Goal: Task Accomplishment & Management: Use online tool/utility

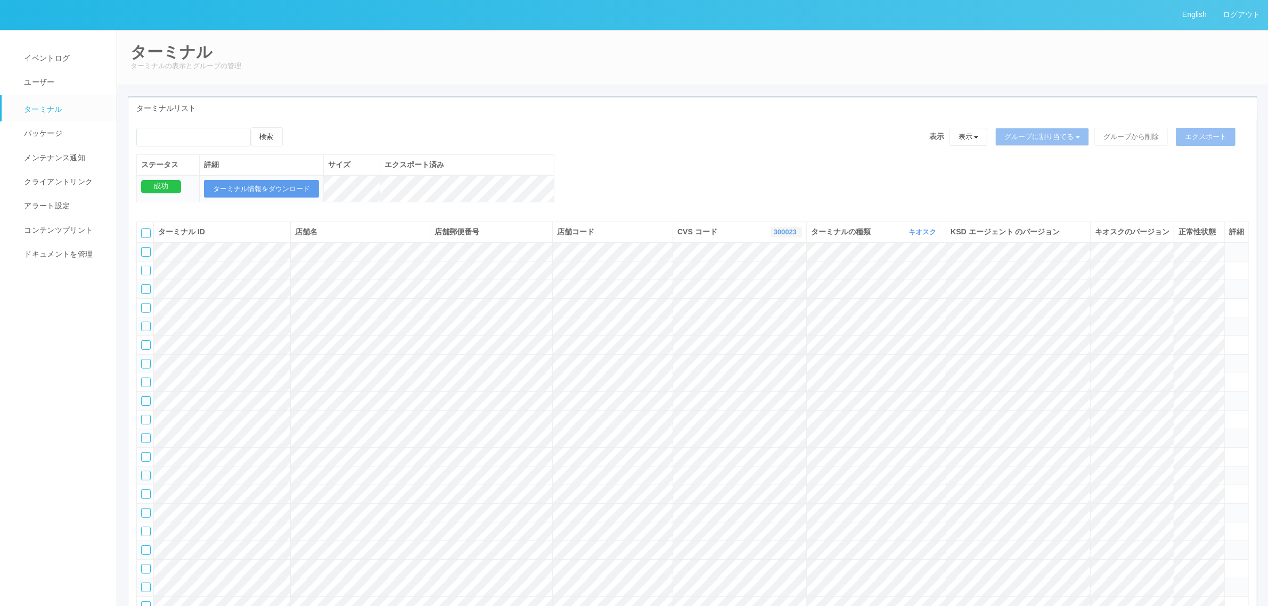
click at [774, 236] on link "300023" at bounding box center [787, 232] width 26 height 8
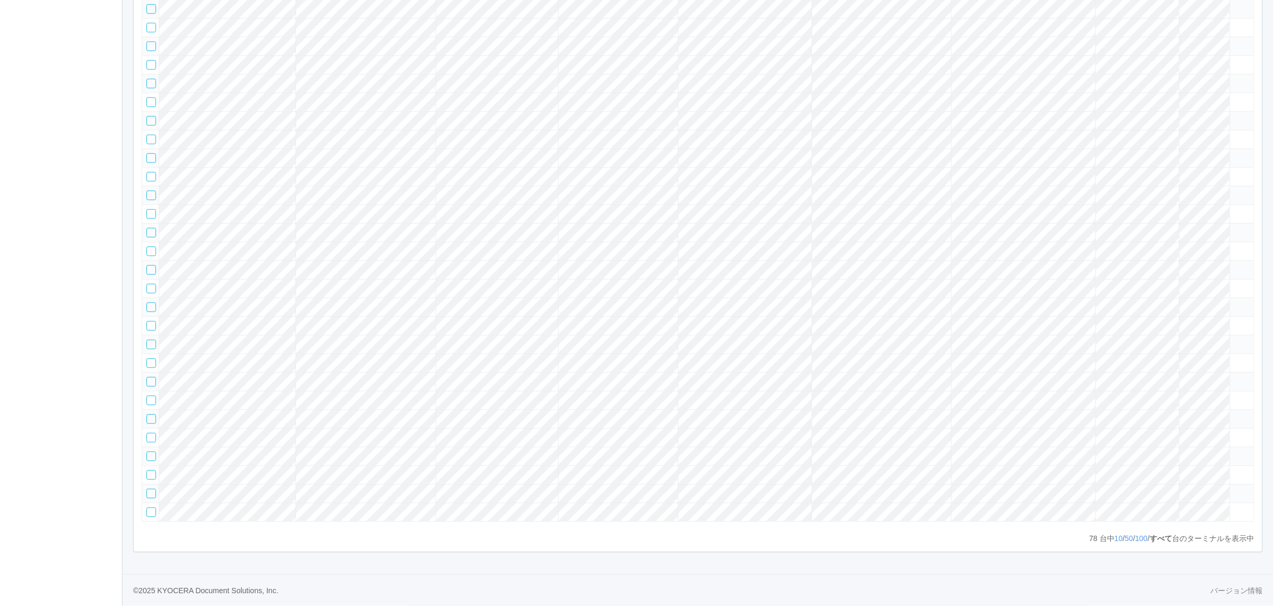
scroll to position [1591, 0]
click at [460, 428] on tr at bounding box center [693, 437] width 1112 height 19
click at [1229, 433] on icon at bounding box center [1229, 433] width 0 height 0
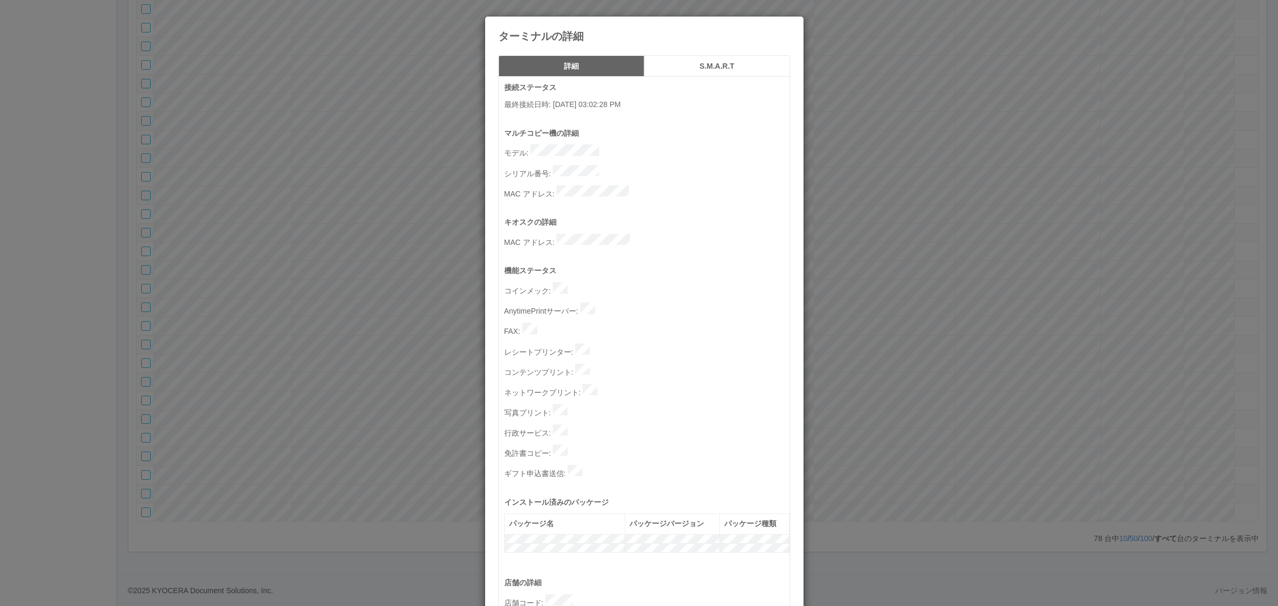
scroll to position [329, 0]
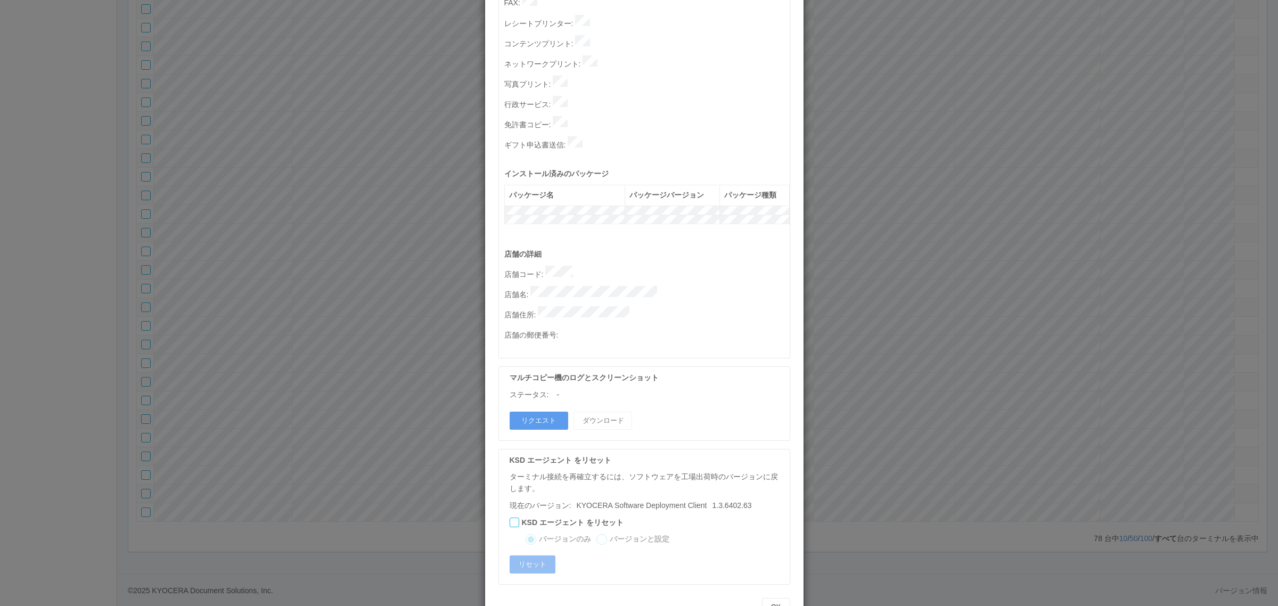
click at [367, 368] on div "ターミナルの詳細 詳細 S.M.A.R.T 接続ステータス 最終接続日時 : 10/01/2025 03:02:28 PM マルチコピー機の詳細 モデル : …" at bounding box center [639, 303] width 1278 height 606
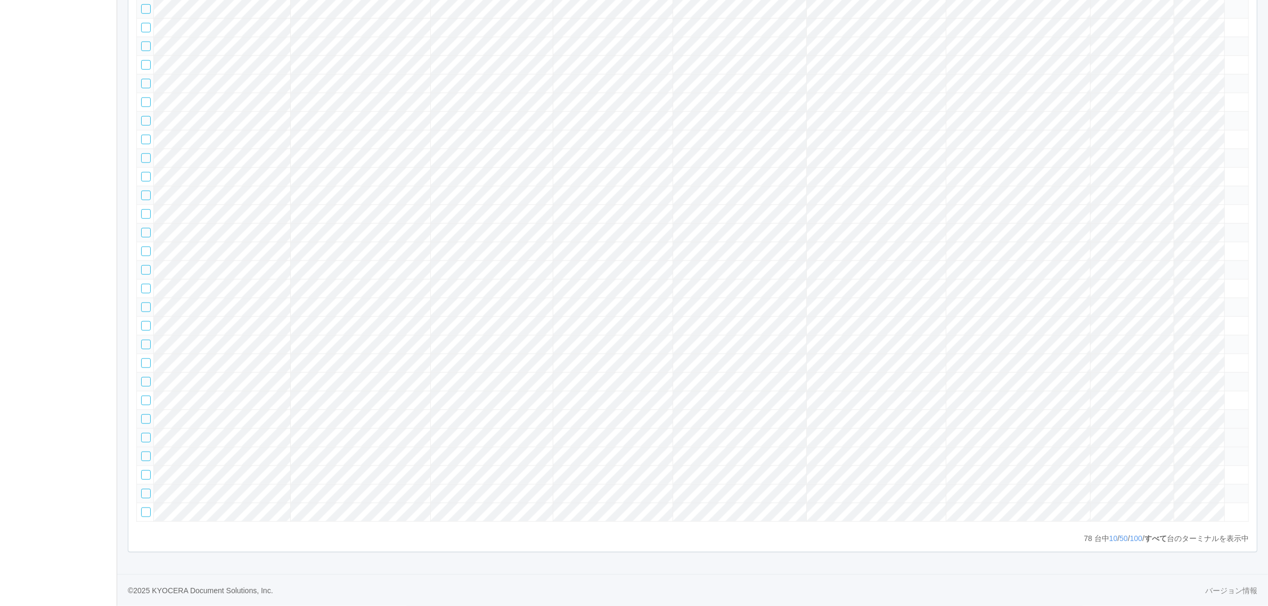
click at [143, 433] on div at bounding box center [146, 438] width 10 height 10
click at [1169, 428] on tr at bounding box center [693, 437] width 1112 height 19
click at [1229, 433] on icon at bounding box center [1229, 433] width 0 height 0
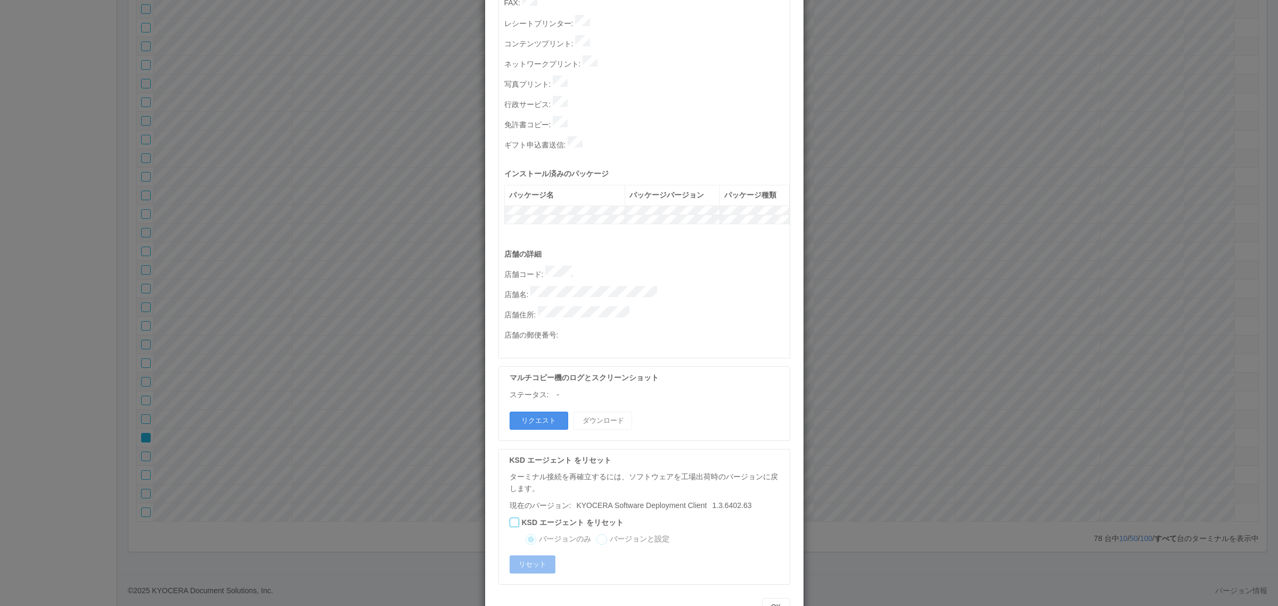
click at [529, 412] on button "リクエスト" at bounding box center [539, 421] width 59 height 18
click at [691, 286] on p "店舗名 :" at bounding box center [646, 293] width 285 height 15
drag, startPoint x: 988, startPoint y: 219, endPoint x: 981, endPoint y: 216, distance: 7.9
click at [988, 219] on div "ターミナルの詳細 詳細 S.M.A.R.T 接続ステータス 最終接続日時 : 10/01/2025 03:02:28 PM マルチコピー機の詳細 モデル : …" at bounding box center [639, 303] width 1278 height 606
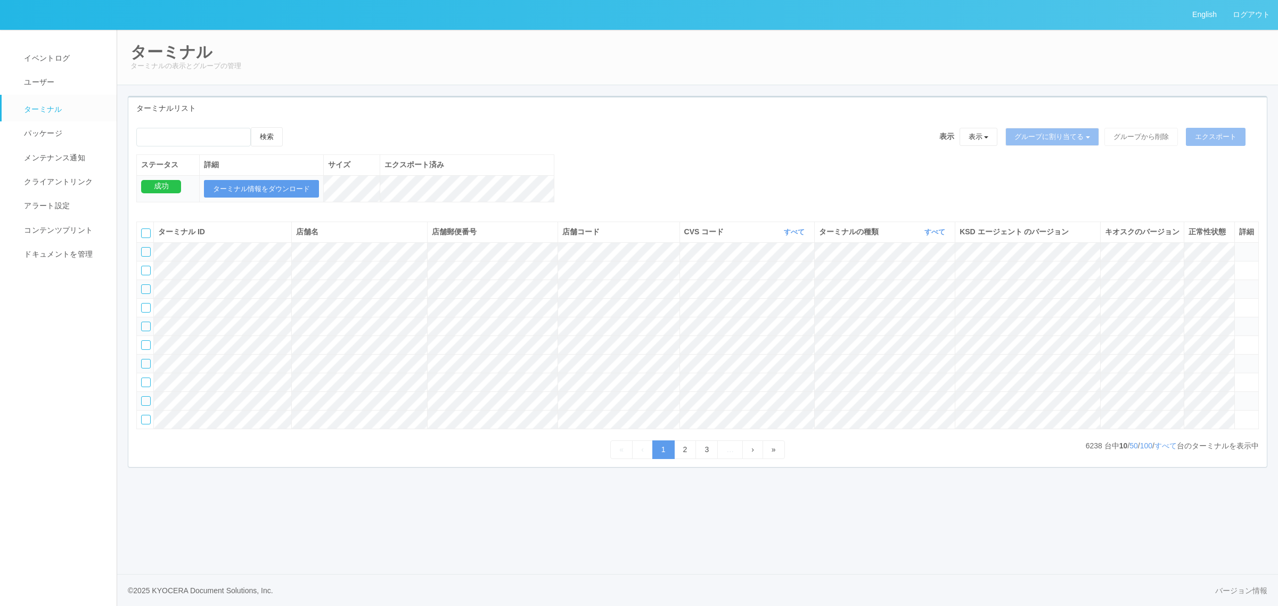
click at [789, 237] on th "CVS コード すべて 表示 すべて 115110 300000 300001 300002 300003 300004 300005 300006 3000…" at bounding box center [746, 232] width 135 height 20
click at [791, 236] on link "すべて" at bounding box center [795, 232] width 23 height 8
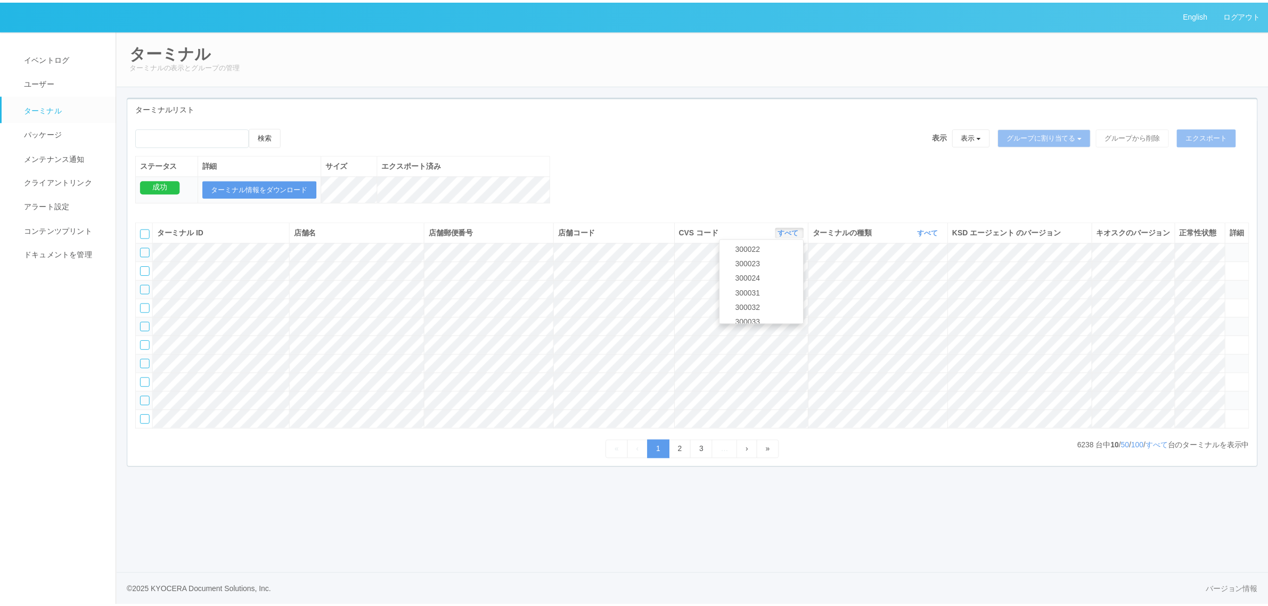
scroll to position [337, 0]
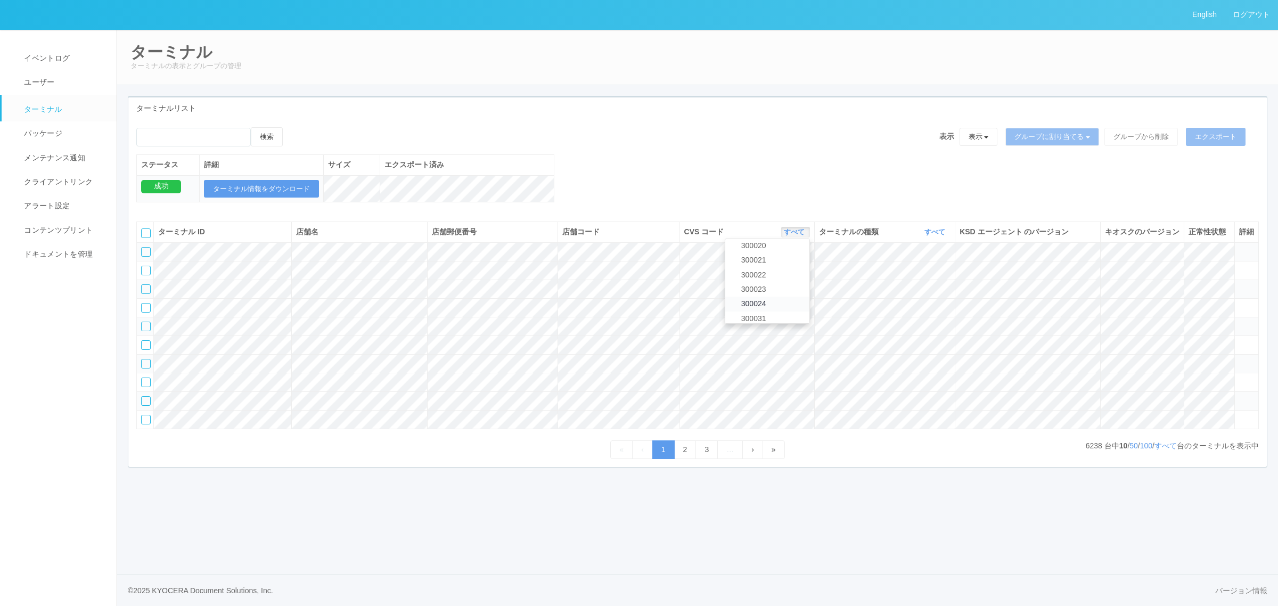
click at [783, 311] on link "300024" at bounding box center [767, 304] width 84 height 14
click at [1158, 450] on link "すべて" at bounding box center [1165, 445] width 22 height 9
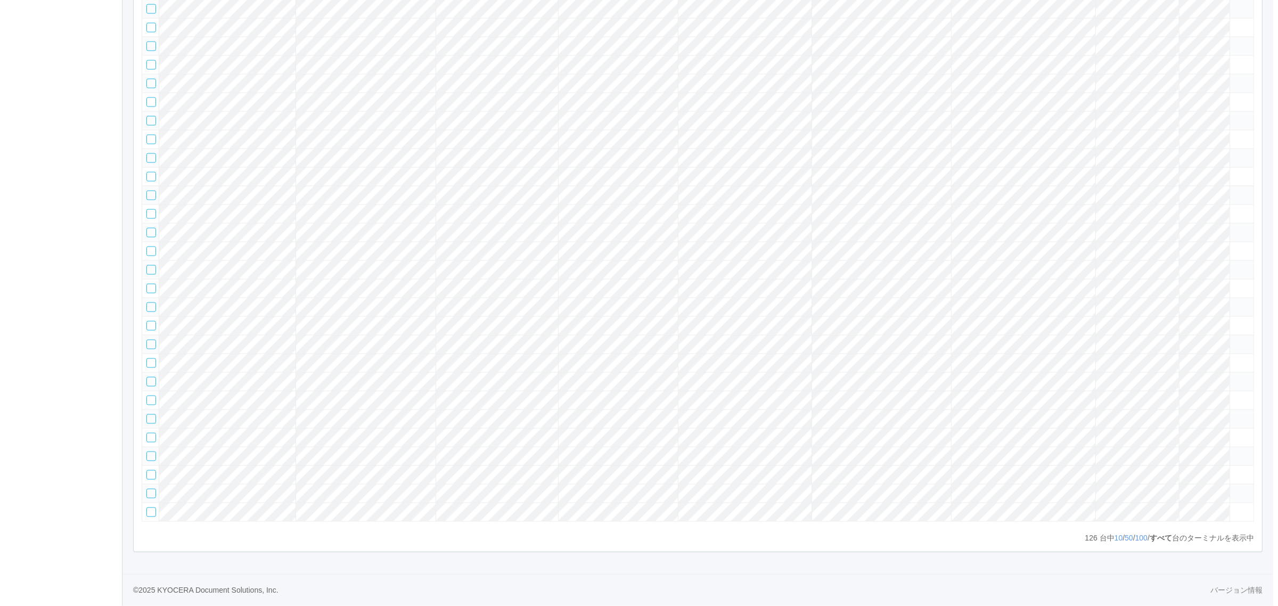
scroll to position [2735, 0]
click at [1196, 372] on tr at bounding box center [693, 381] width 1112 height 19
click at [1229, 377] on icon at bounding box center [1229, 377] width 0 height 0
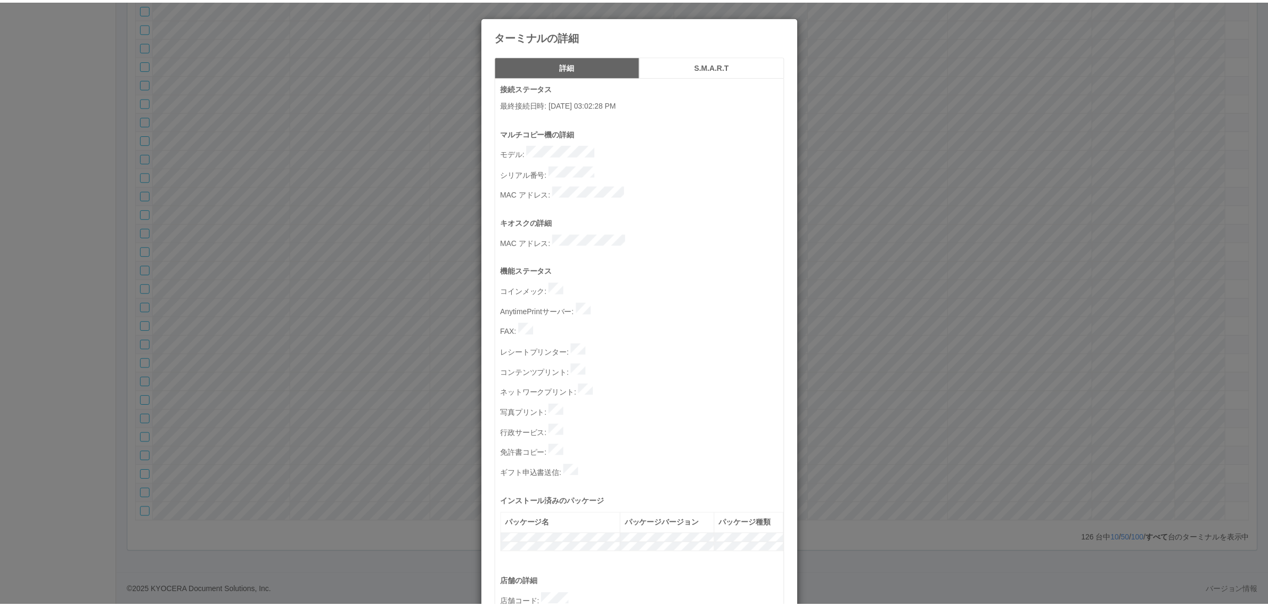
scroll to position [329, 0]
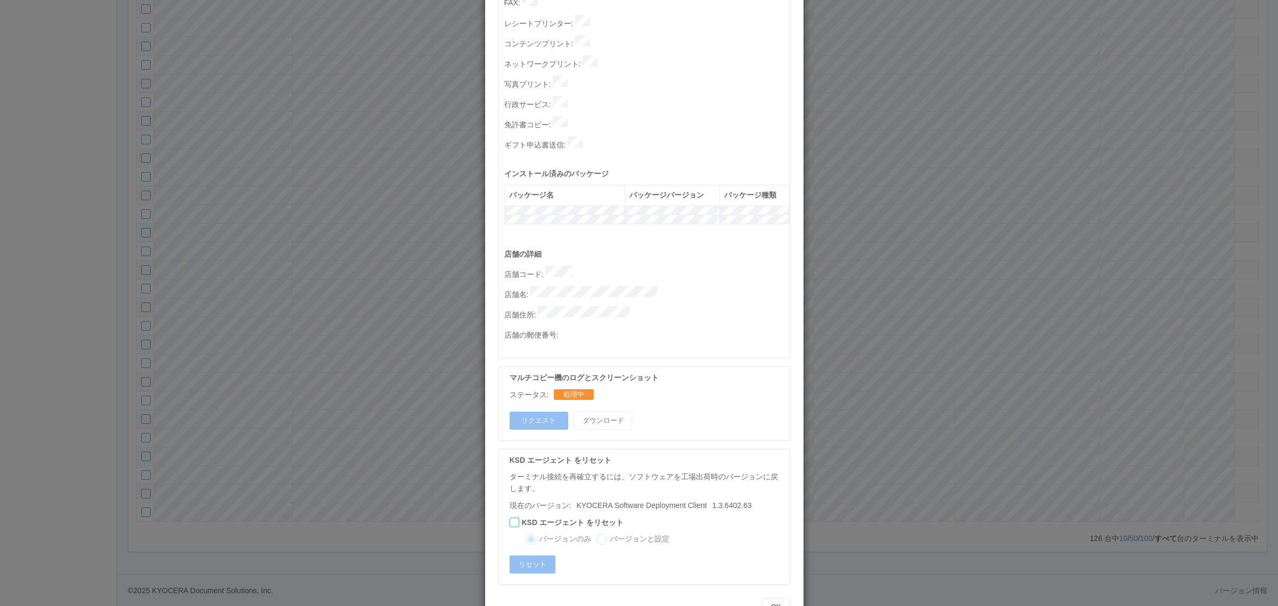
click at [440, 331] on div "ターミナルの詳細 詳細 S.M.A.R.T 接続ステータス 最終接続日時 : [DATE] 03:02:28 PM マルチコピー機の詳細 モデル : シリアル…" at bounding box center [639, 303] width 1278 height 606
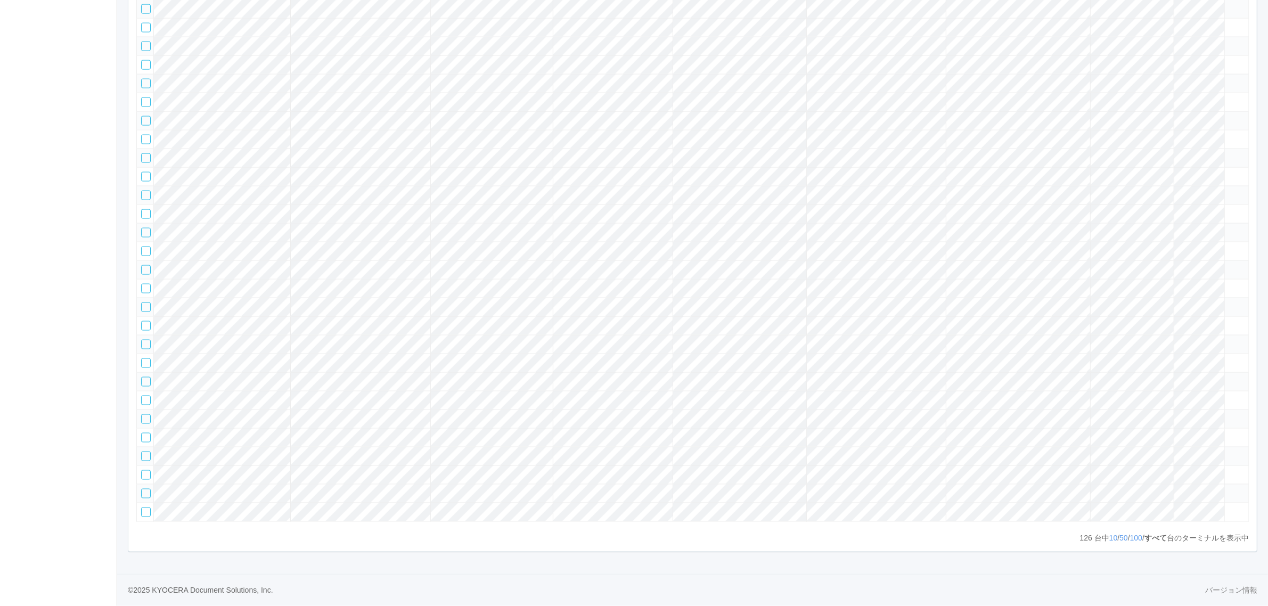
click at [427, 372] on tr at bounding box center [693, 381] width 1112 height 19
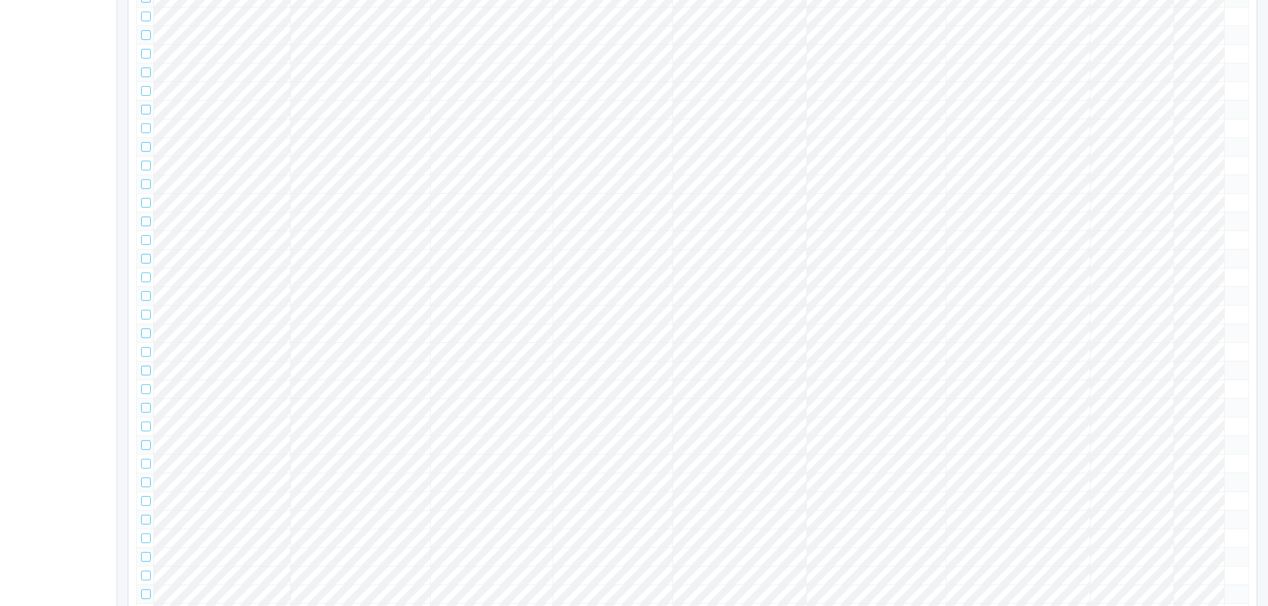
scroll to position [0, 0]
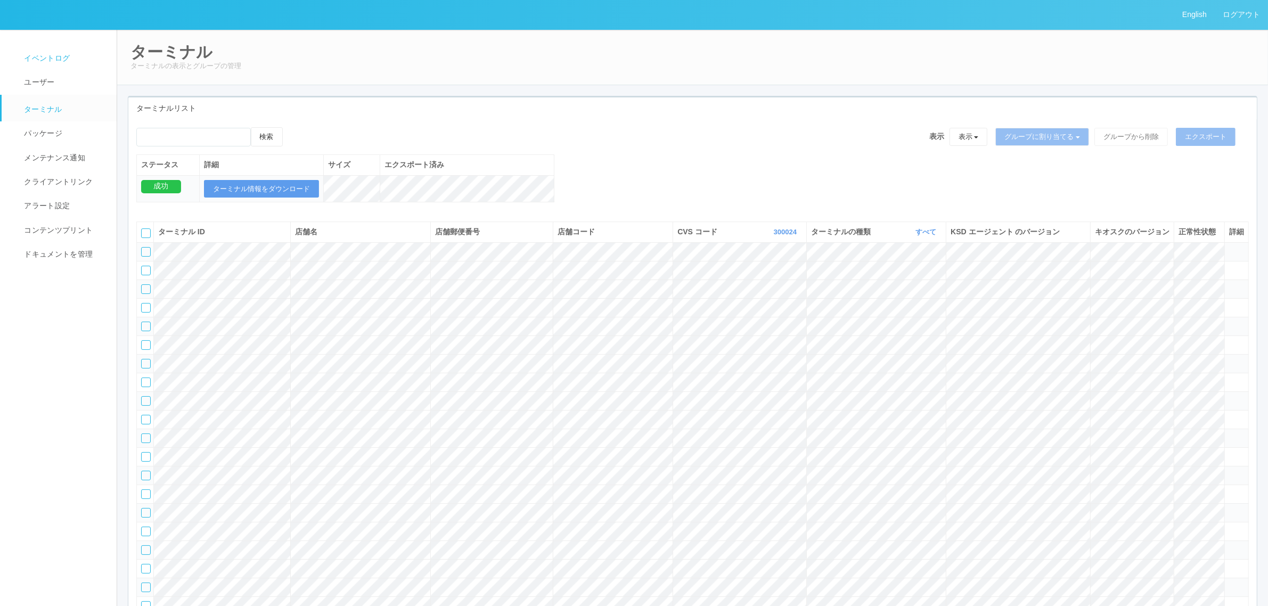
click at [57, 56] on span "イベントログ" at bounding box center [45, 58] width 48 height 9
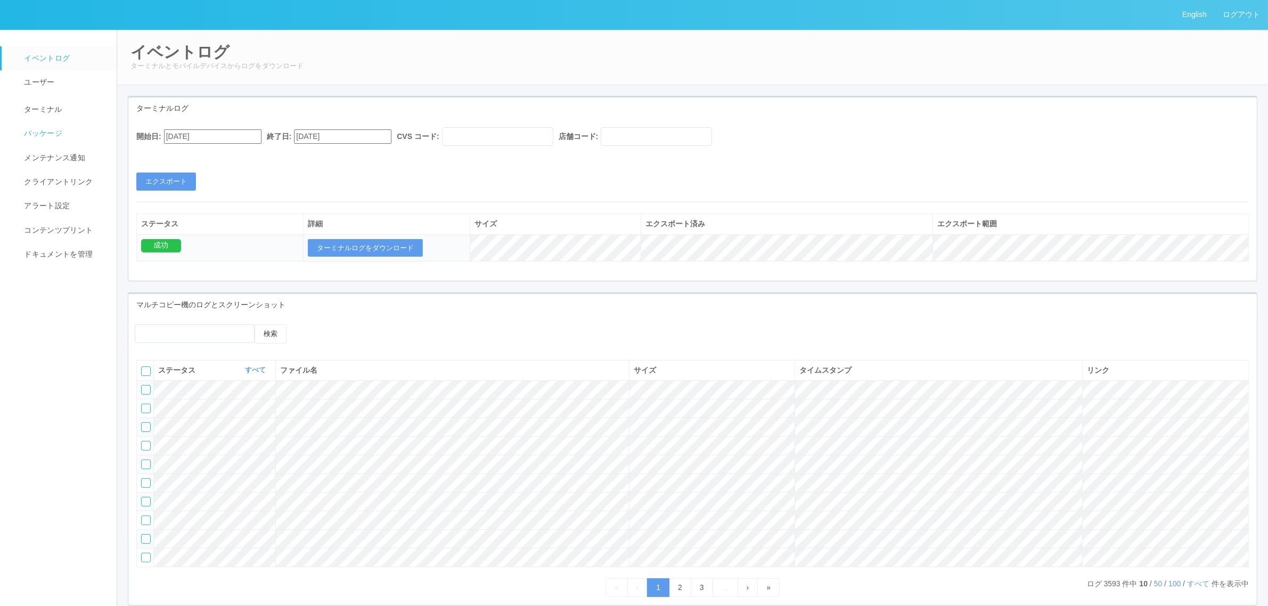
click at [43, 137] on span "パッケージ" at bounding box center [41, 133] width 41 height 9
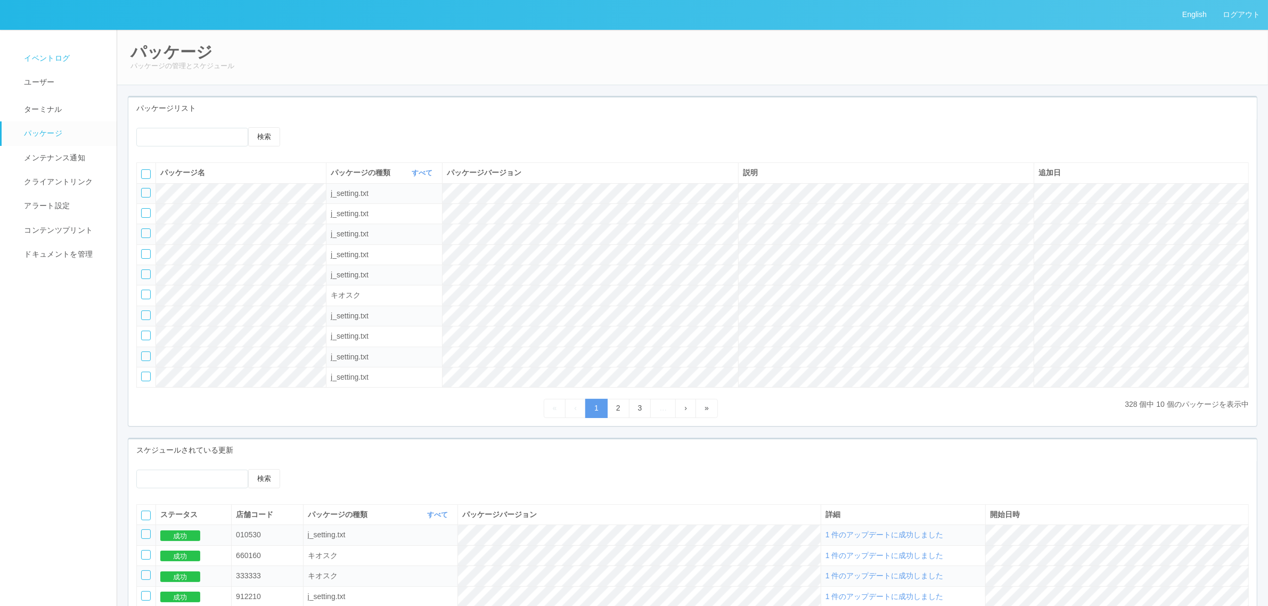
click at [63, 56] on span "イベントログ" at bounding box center [45, 58] width 48 height 9
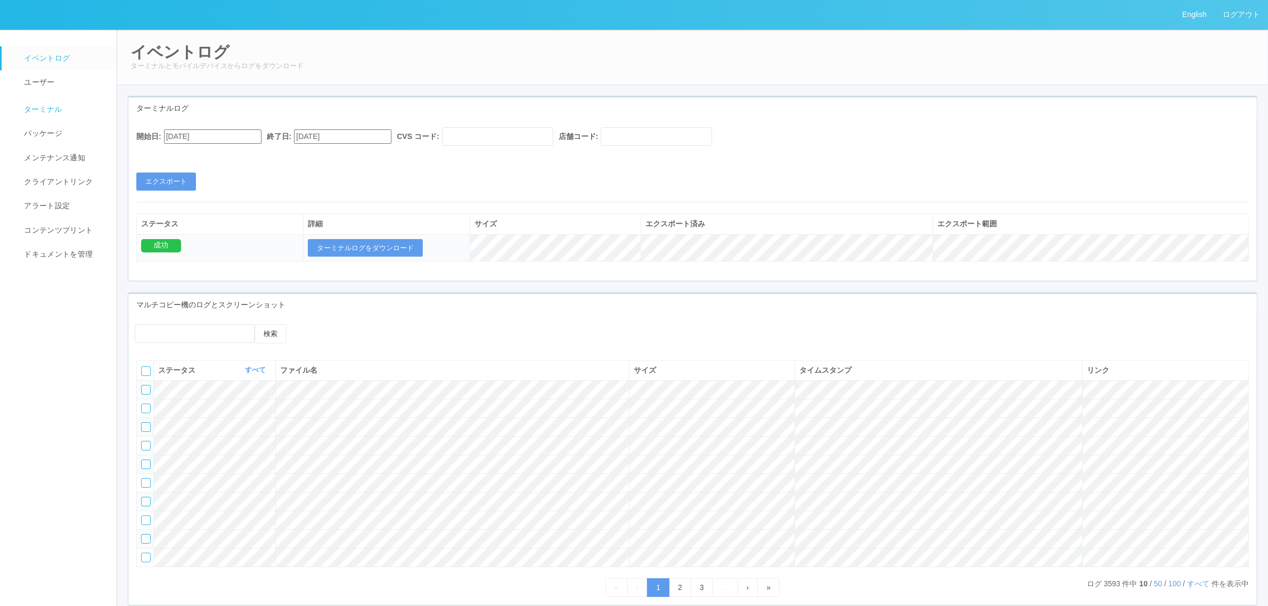
drag, startPoint x: 70, startPoint y: 100, endPoint x: 64, endPoint y: 101, distance: 6.1
click at [69, 100] on link "ターミナル" at bounding box center [64, 108] width 125 height 27
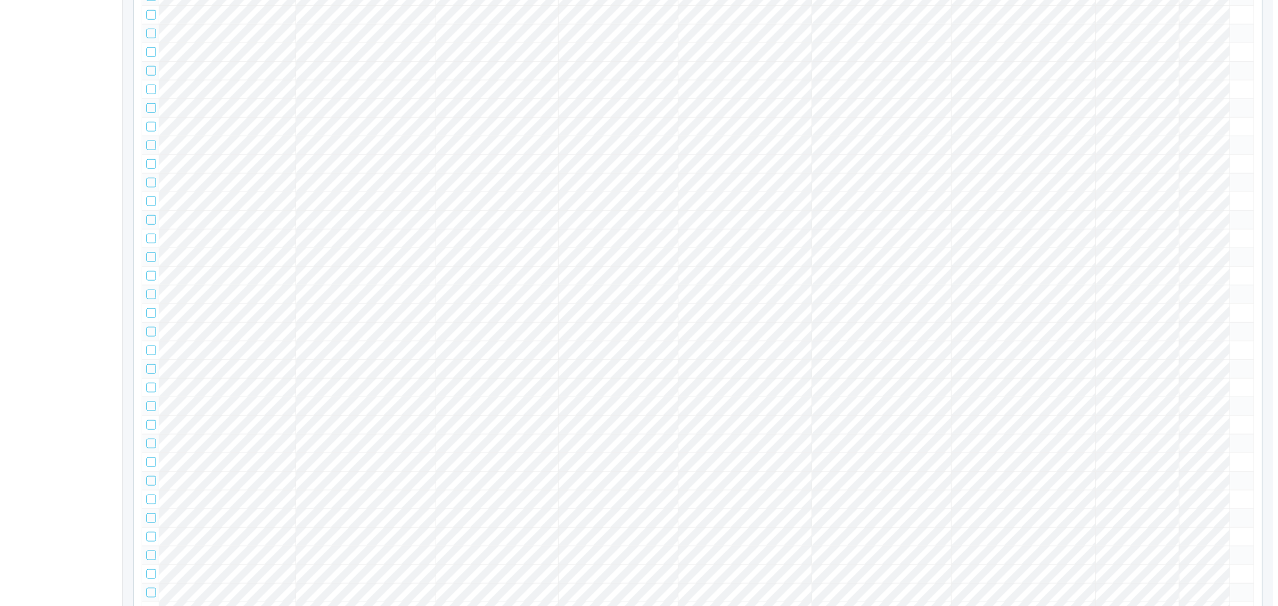
scroll to position [2735, 0]
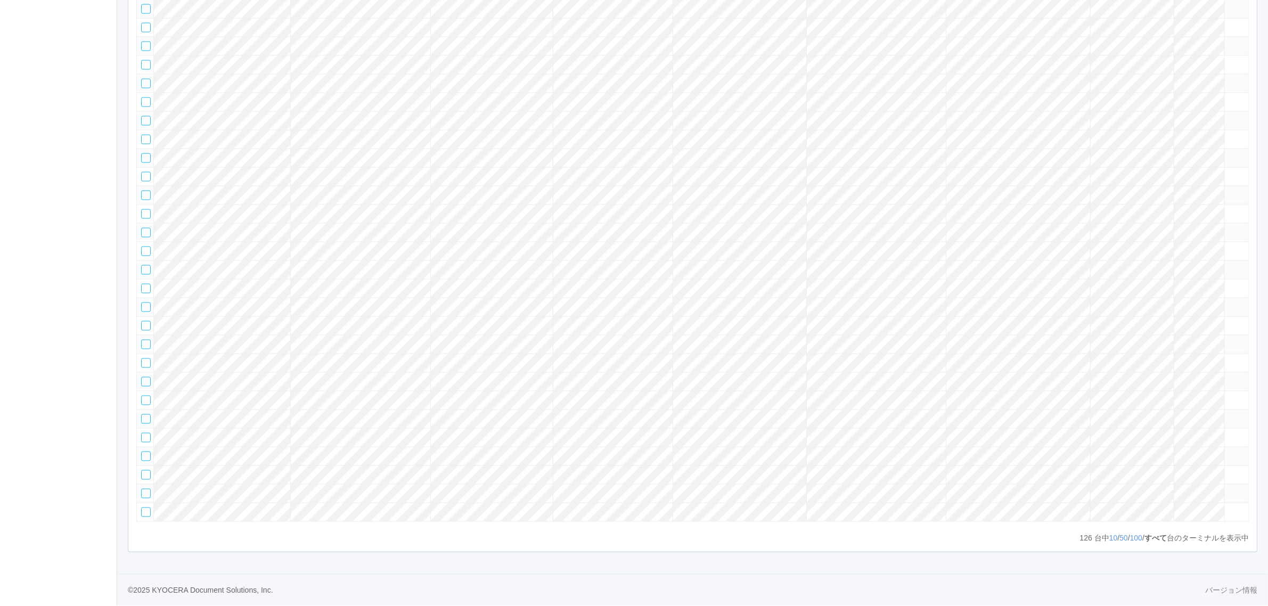
click at [1229, 414] on icon at bounding box center [1229, 414] width 0 height 0
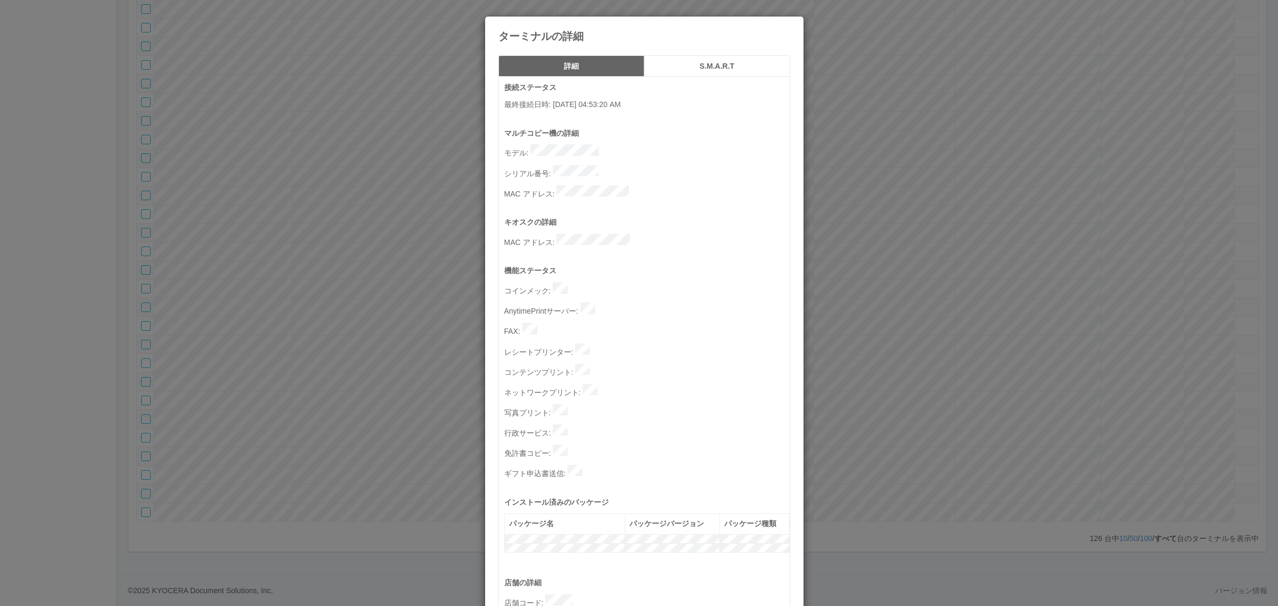
scroll to position [329, 0]
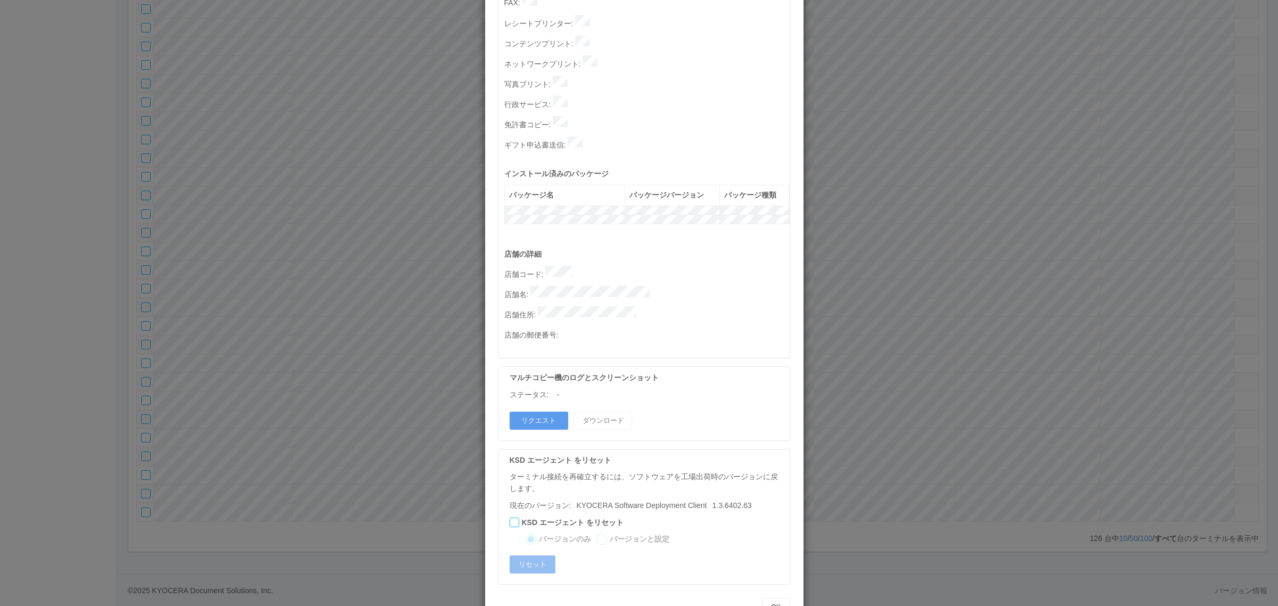
click at [340, 362] on div "ターミナルの詳細 詳細 S.M.A.R.T 接続ステータス 最終接続日時 : 10/01/2025 04:53:20 AM マルチコピー機の詳細 モデル : …" at bounding box center [639, 303] width 1278 height 606
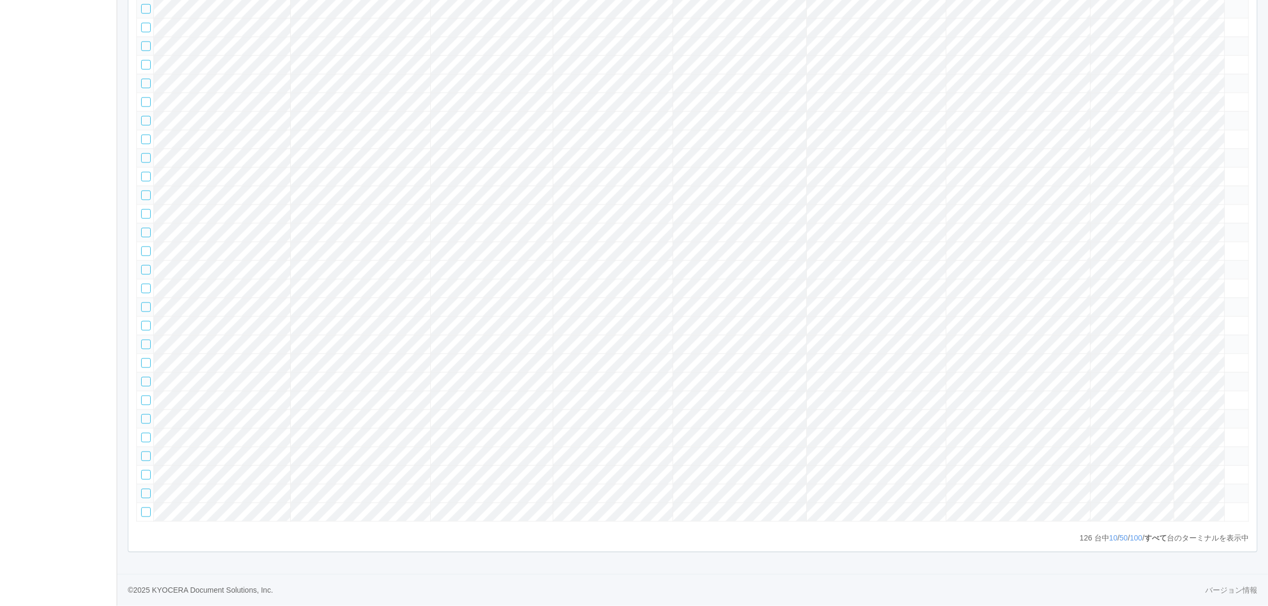
click at [1229, 414] on icon at bounding box center [1229, 414] width 0 height 0
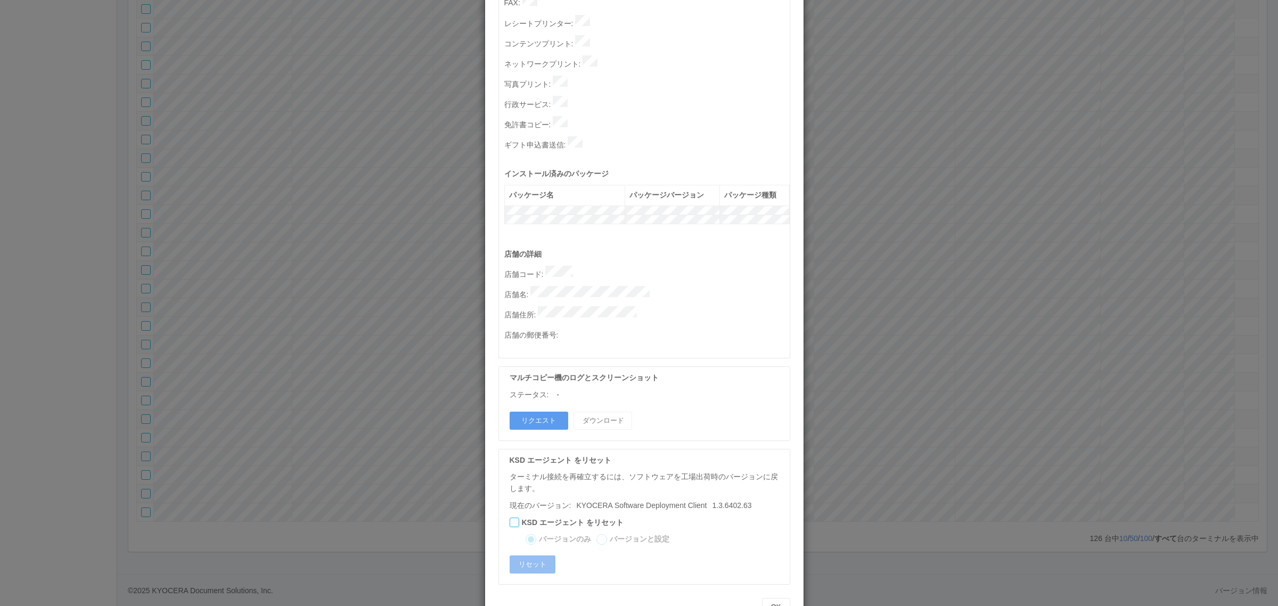
scroll to position [0, 0]
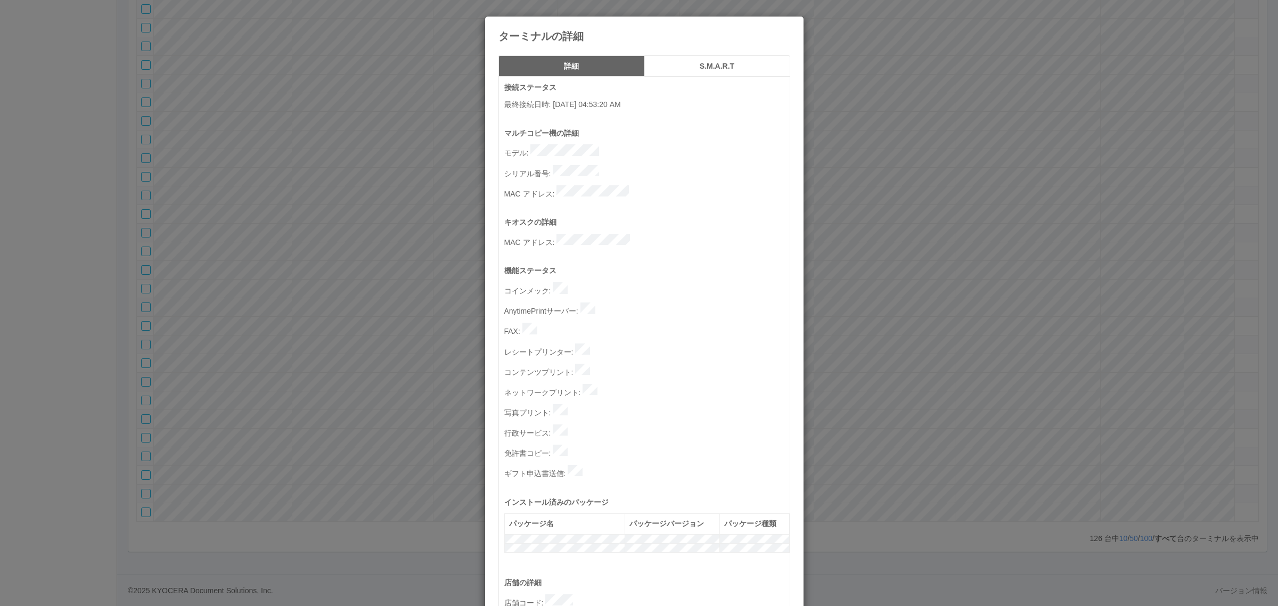
click at [419, 347] on div "ターミナルの詳細 詳細 S.M.A.R.T 接続ステータス 最終接続日時 : 10/01/2025 04:53:20 AM マルチコピー機の詳細 モデル : …" at bounding box center [639, 303] width 1278 height 606
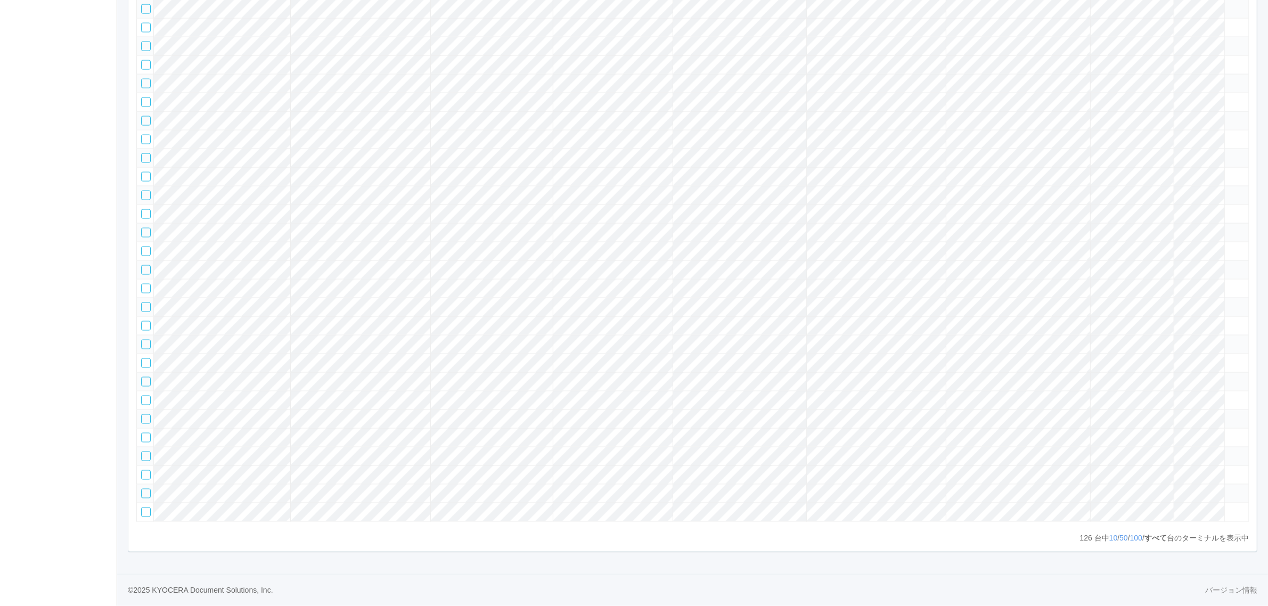
click at [1202, 372] on tr at bounding box center [693, 381] width 1112 height 19
click at [1229, 377] on icon at bounding box center [1229, 377] width 0 height 0
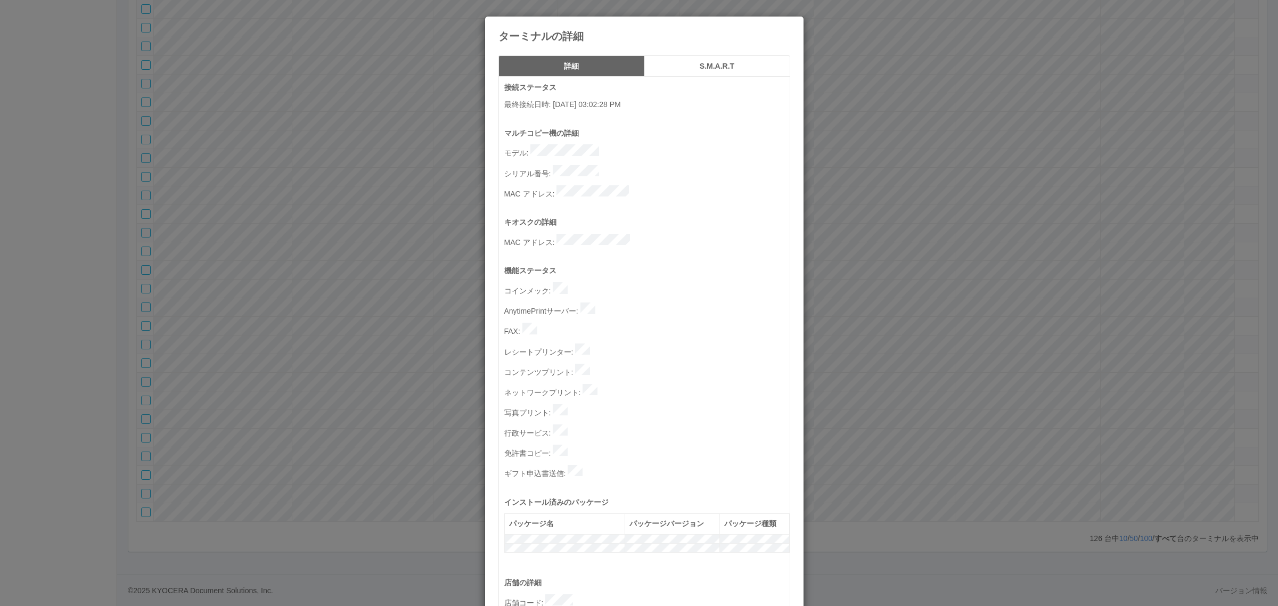
scroll to position [329, 0]
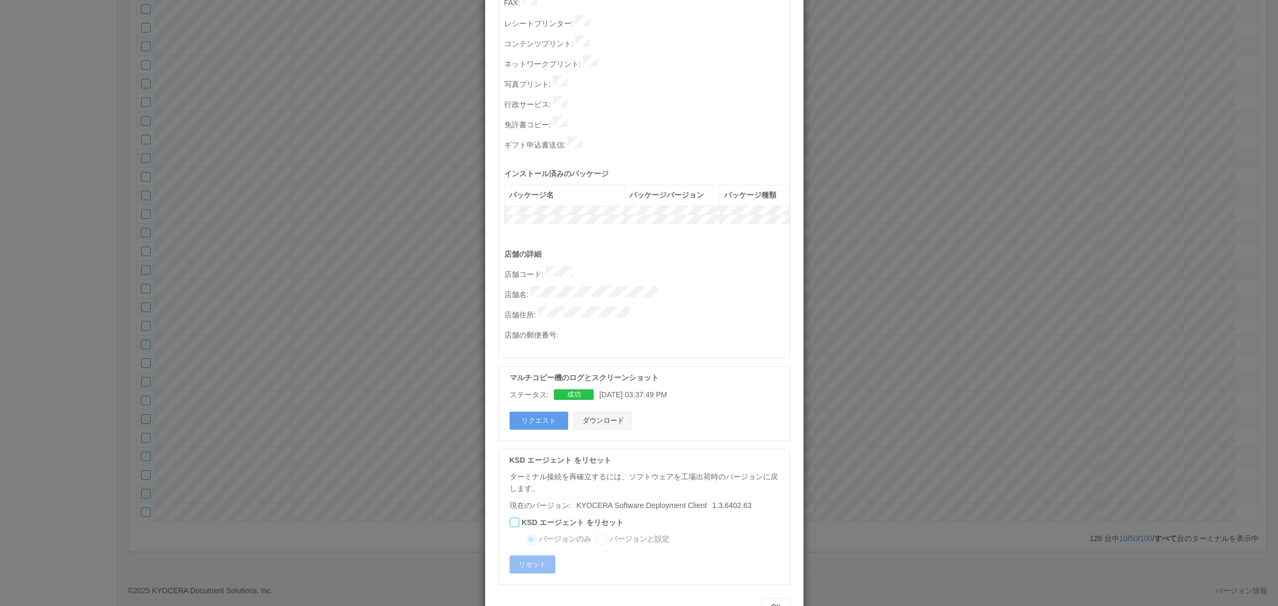
click at [599, 412] on button "ダウンロード" at bounding box center [602, 421] width 59 height 18
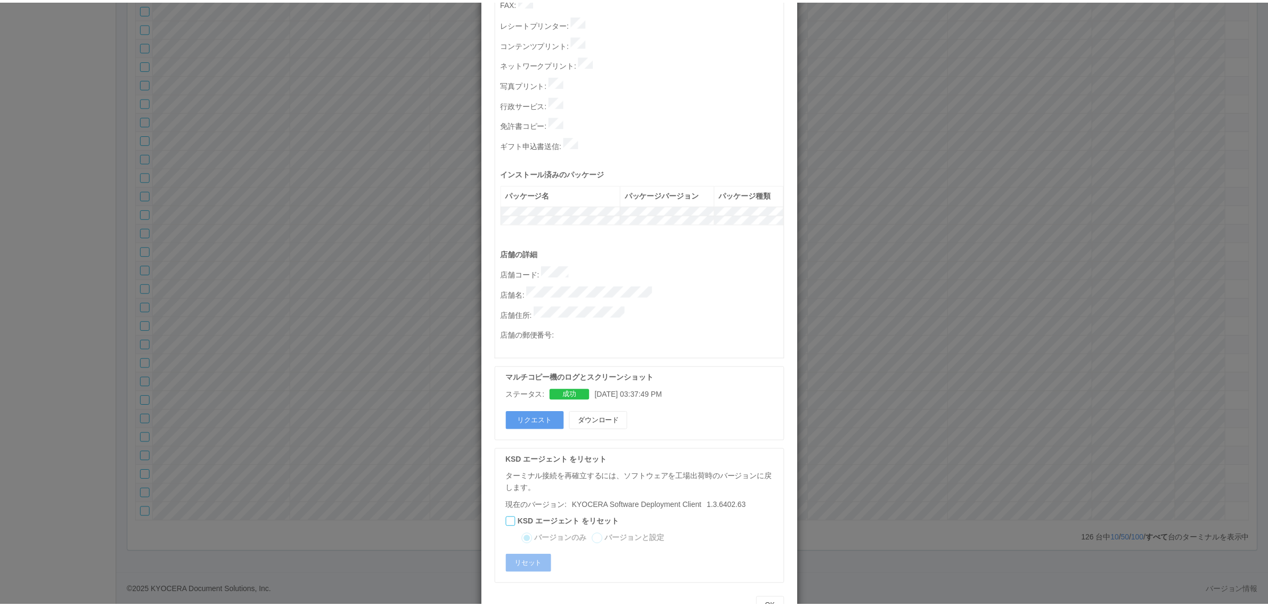
scroll to position [0, 0]
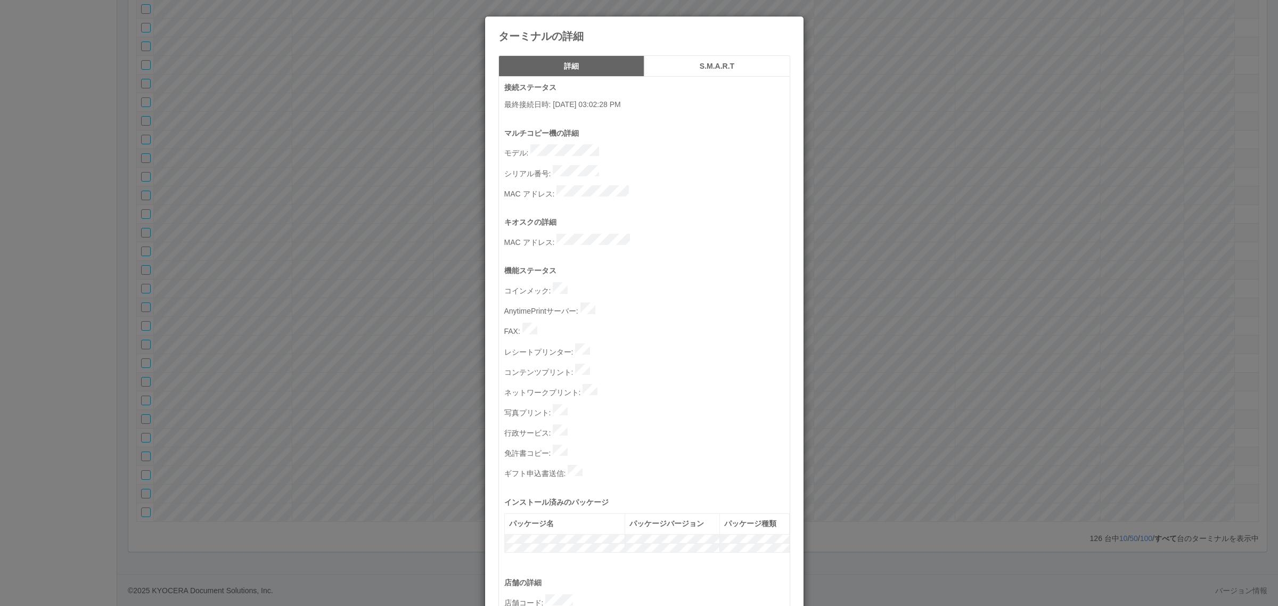
click at [677, 60] on button "S.M.A.R.T" at bounding box center [717, 65] width 146 height 21
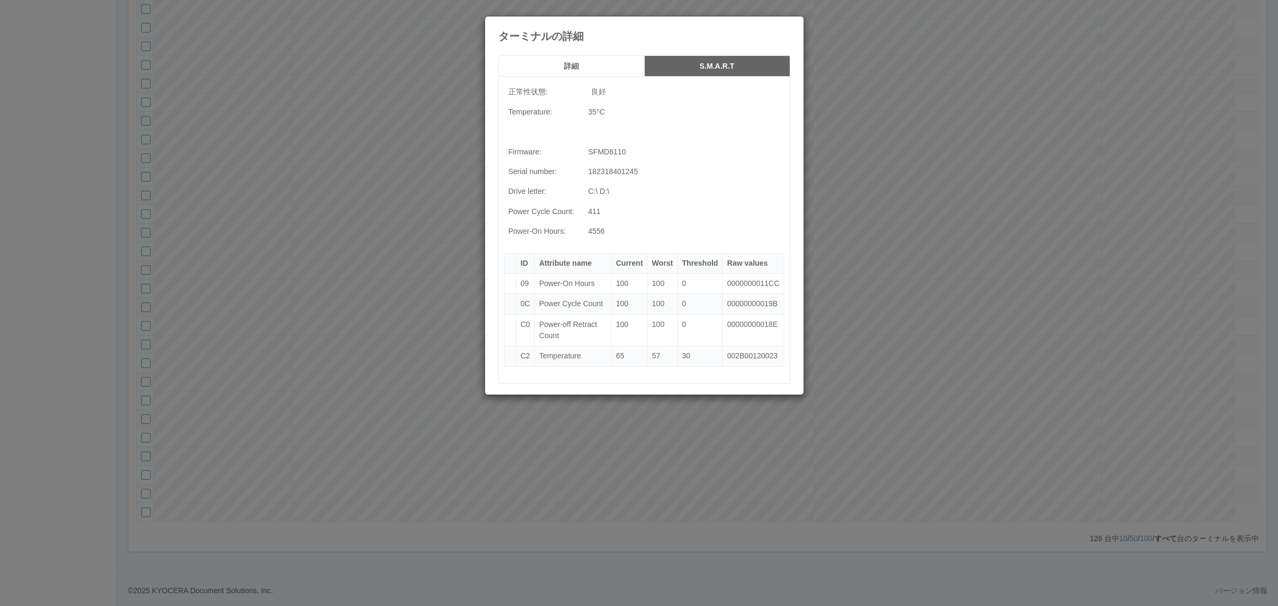
click at [337, 227] on div "ターミナルの詳細 詳細 S.M.A.R.T 正常性状態: 良好 Temperature: 35 °C Firmware: SFMD6110 Serial nu…" at bounding box center [639, 303] width 1278 height 606
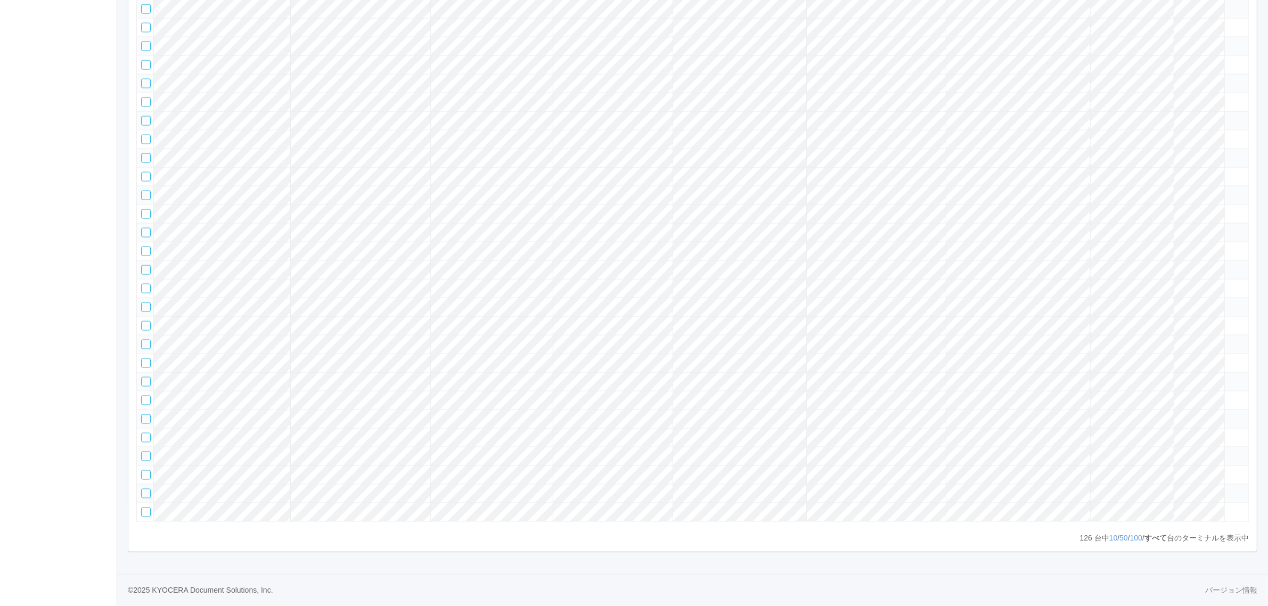
click at [456, 372] on tr at bounding box center [693, 381] width 1112 height 19
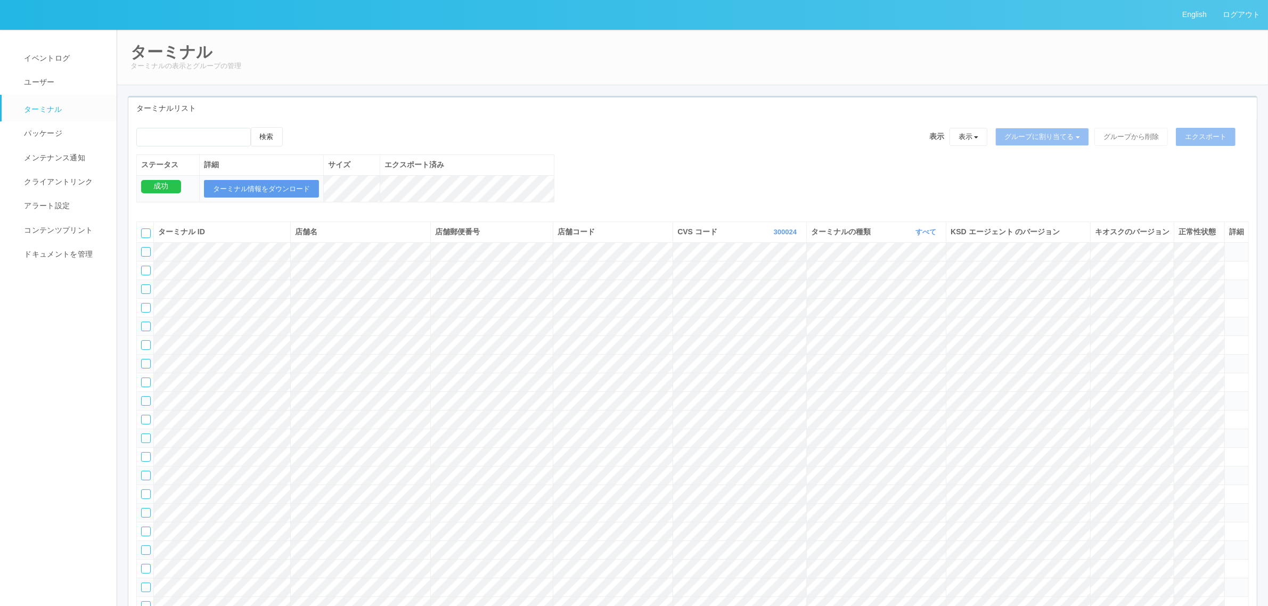
scroll to position [2735, 0]
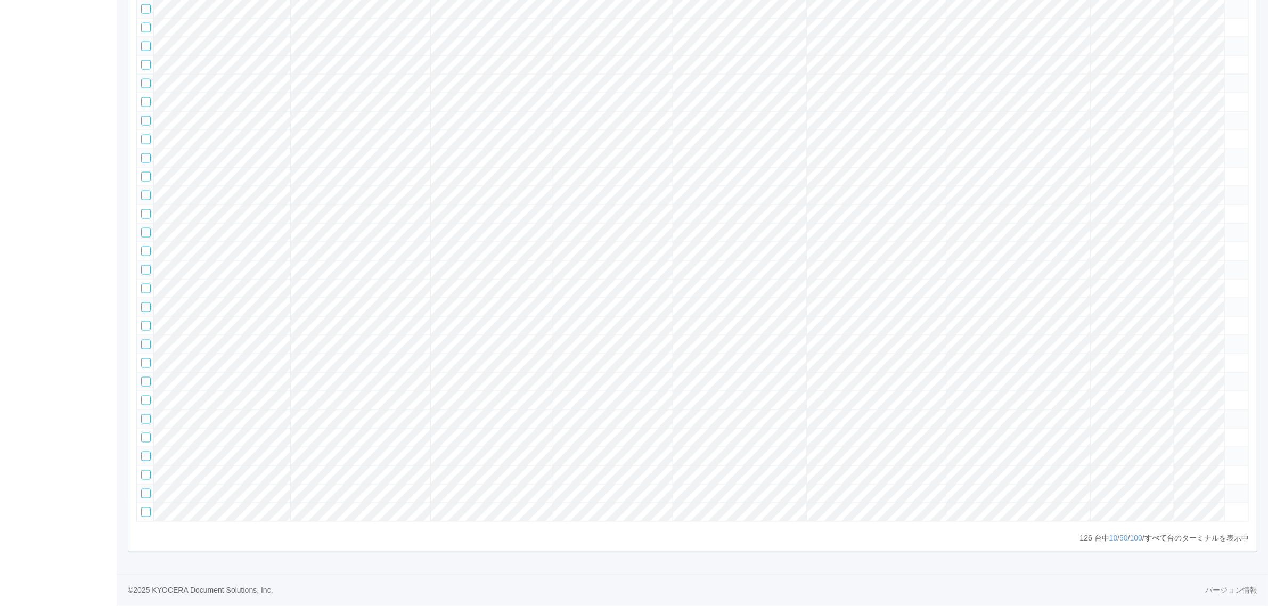
click at [430, 372] on tr at bounding box center [693, 381] width 1112 height 19
click at [446, 372] on tr at bounding box center [693, 381] width 1112 height 19
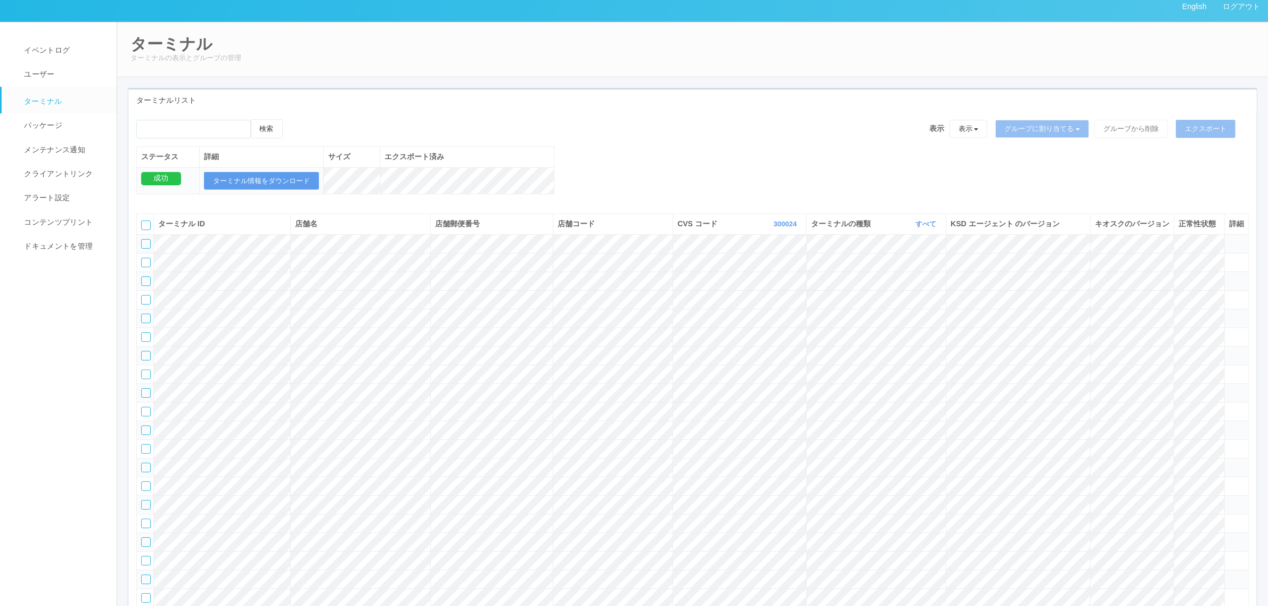
scroll to position [0, 0]
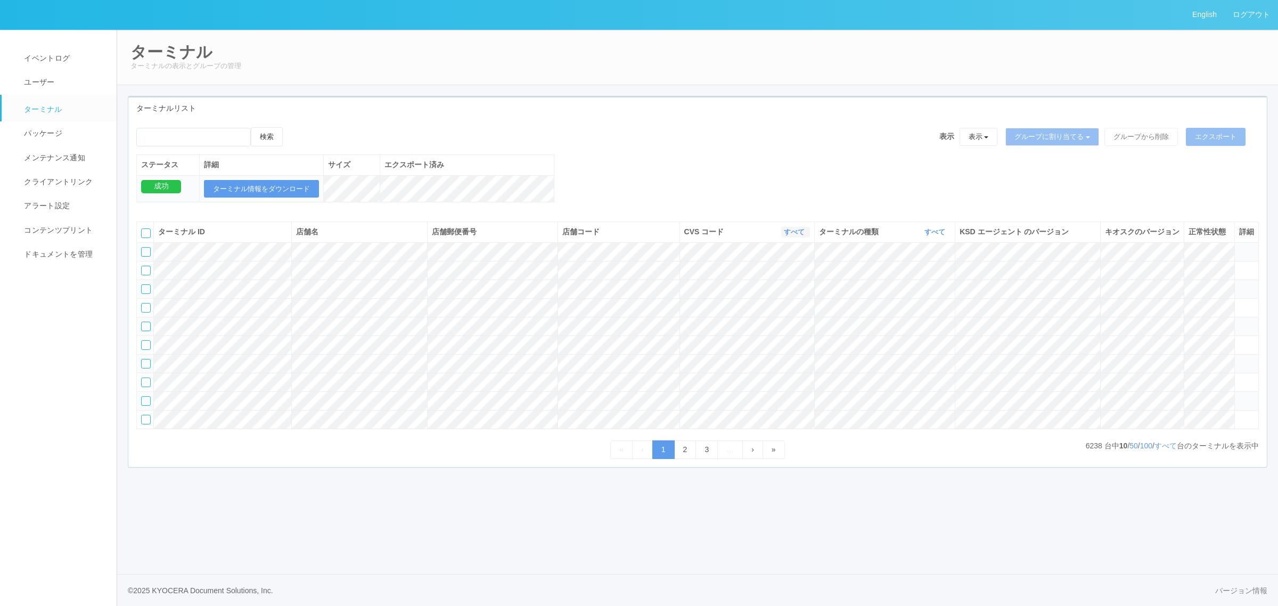
click at [791, 236] on link "すべて" at bounding box center [795, 232] width 23 height 8
click at [793, 298] on link "115110" at bounding box center [767, 291] width 84 height 14
click at [927, 236] on link "すべて" at bounding box center [935, 232] width 23 height 8
click at [916, 284] on link "キオスク" at bounding box center [908, 276] width 84 height 14
click at [1167, 450] on link "すべて" at bounding box center [1165, 445] width 22 height 9
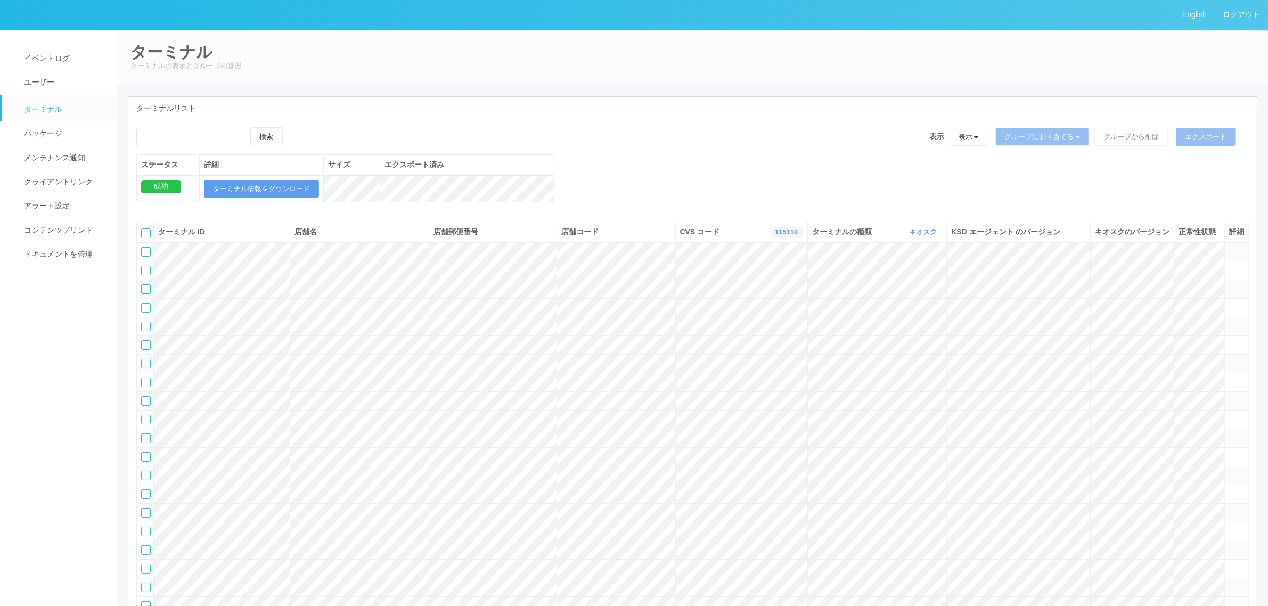
click at [777, 238] on th "CVS コード 115110 表示 すべて 115110 300000 300001 300002 300003 300004 300005 300006 3…" at bounding box center [741, 232] width 133 height 20
click at [784, 236] on link "115110" at bounding box center [788, 232] width 26 height 8
click at [771, 298] on link "300024" at bounding box center [760, 290] width 84 height 14
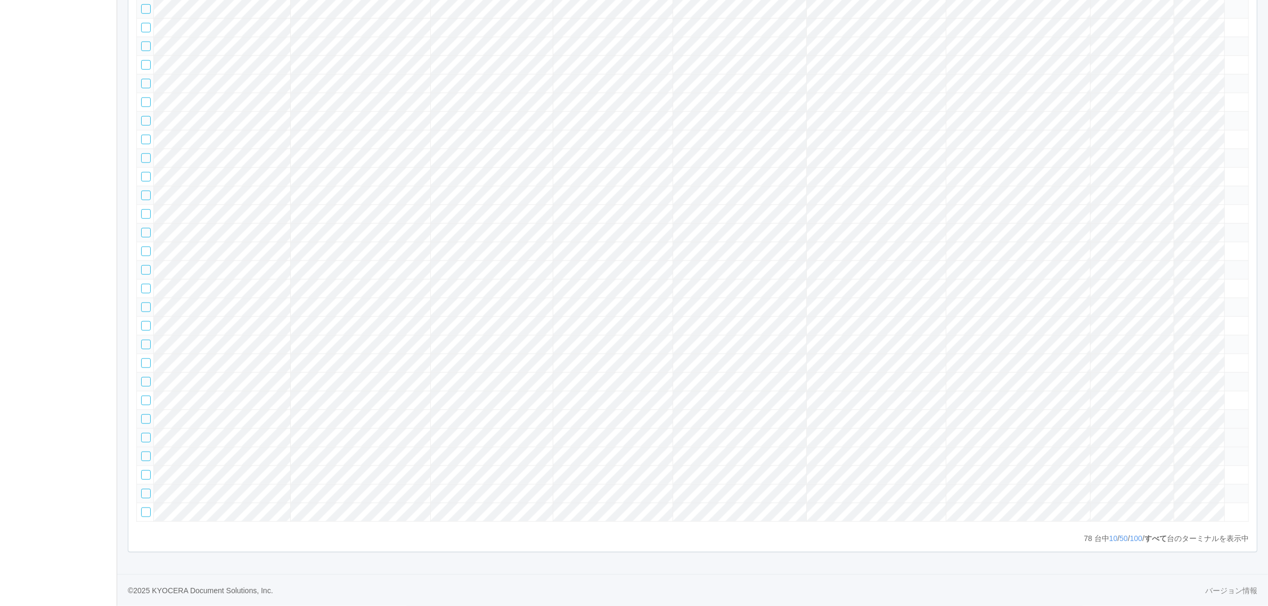
click at [1226, 428] on td at bounding box center [1236, 437] width 24 height 19
click at [1229, 433] on icon at bounding box center [1229, 433] width 0 height 0
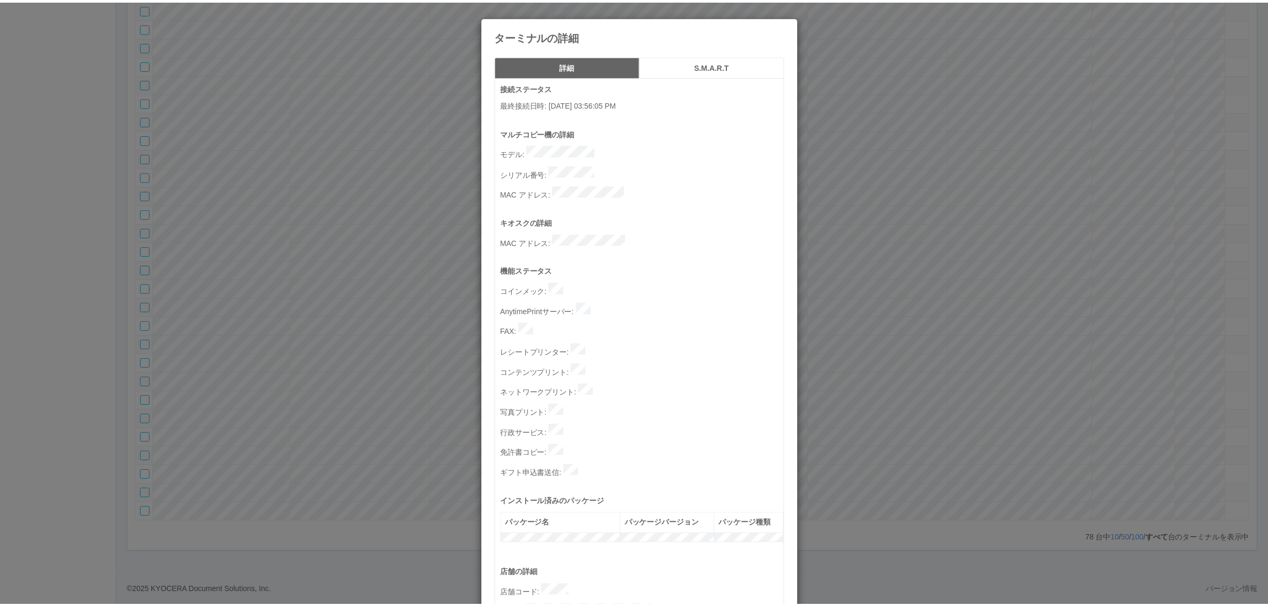
scroll to position [308, 0]
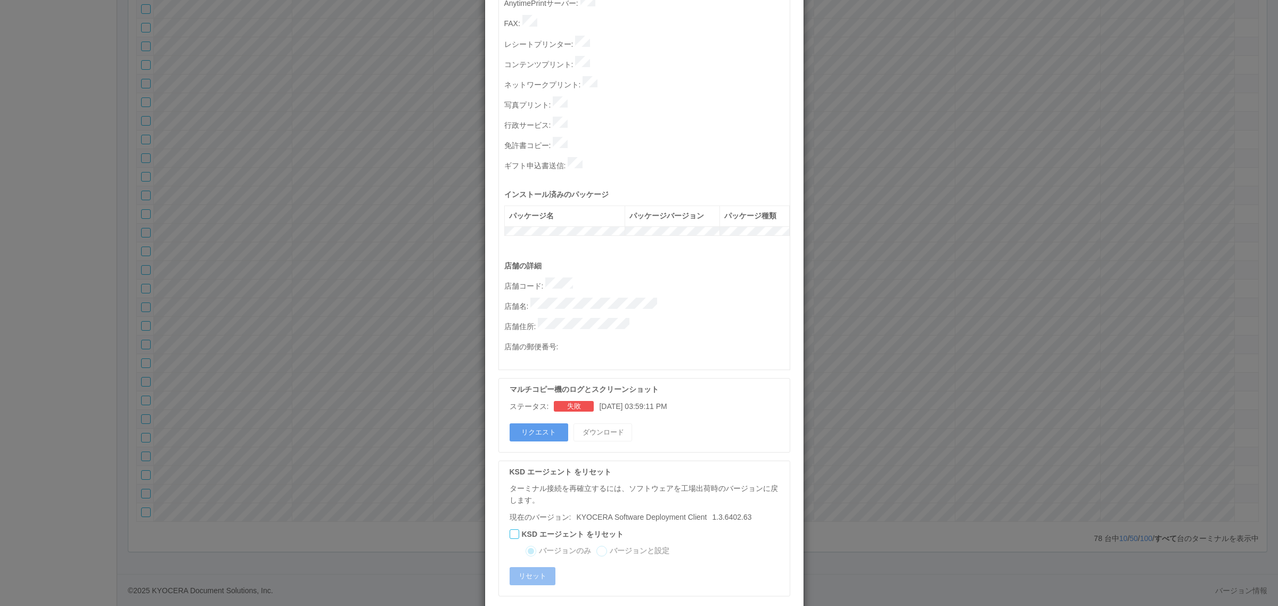
click at [986, 347] on div "ターミナルの詳細 詳細 S.M.A.R.T 接続ステータス 最終接続日時 : 10/01/2025 03:56:05 PM マルチコピー機の詳細 モデル : …" at bounding box center [639, 303] width 1278 height 606
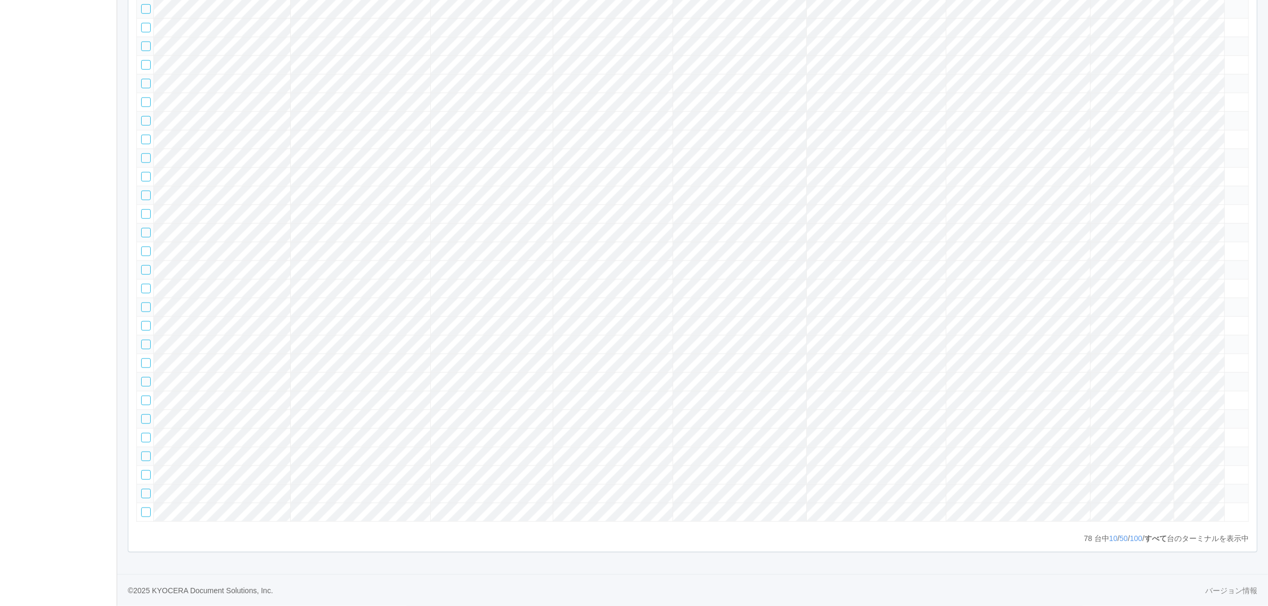
click at [1193, 428] on tr at bounding box center [693, 437] width 1112 height 19
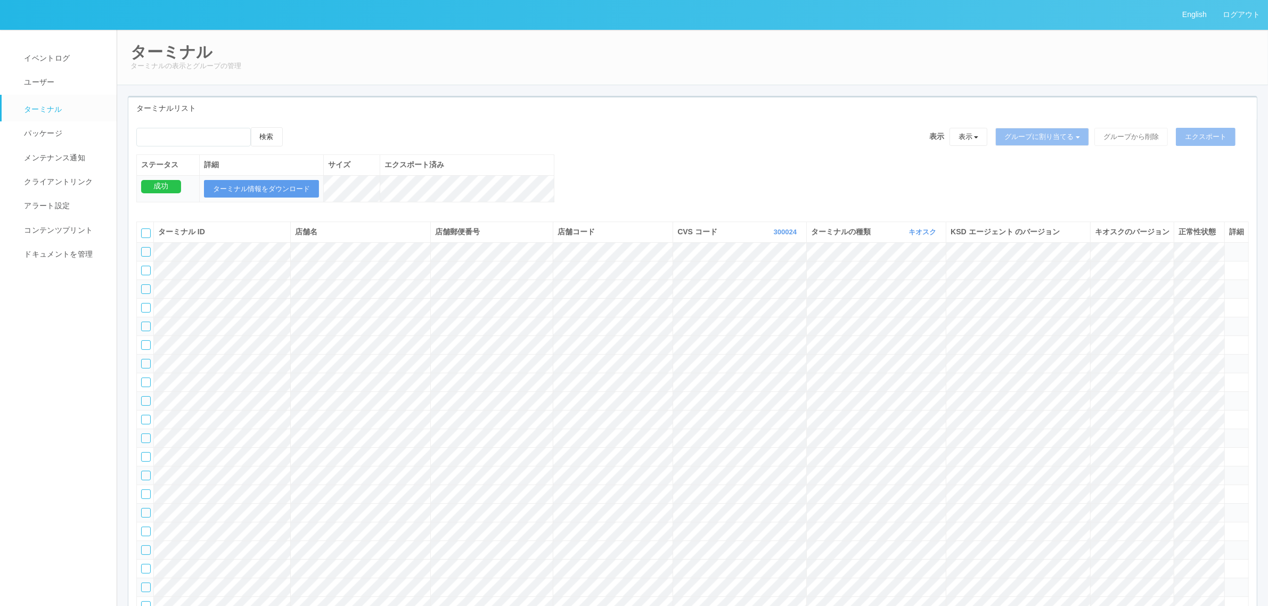
scroll to position [1591, 0]
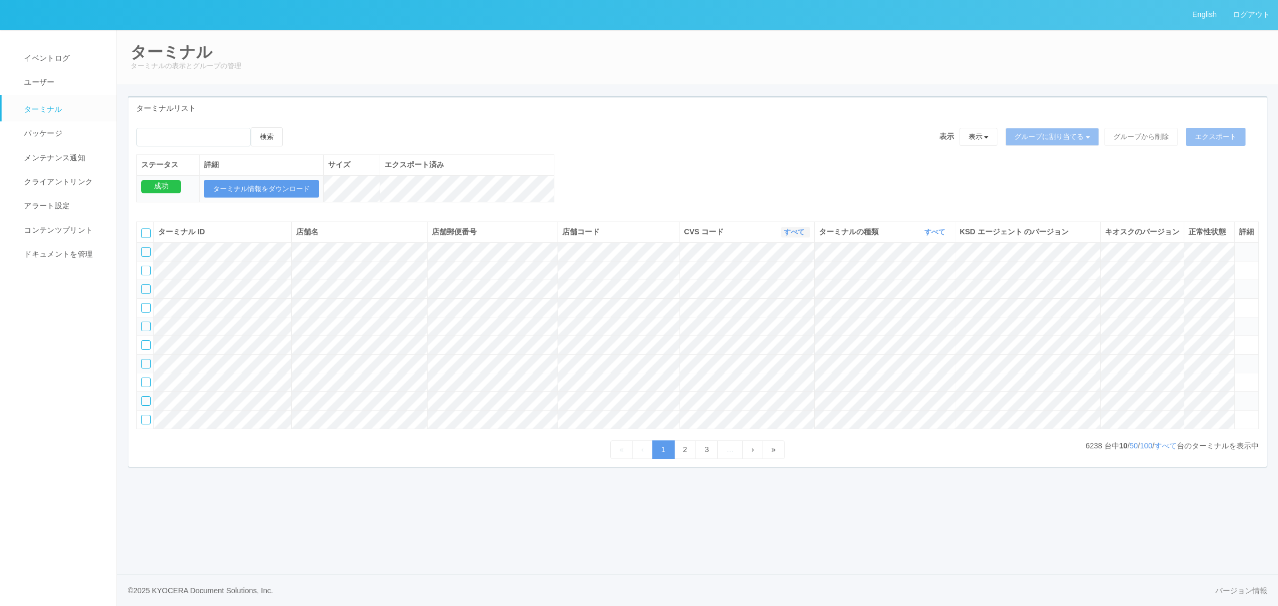
click at [805, 236] on icon "button" at bounding box center [806, 232] width 3 height 8
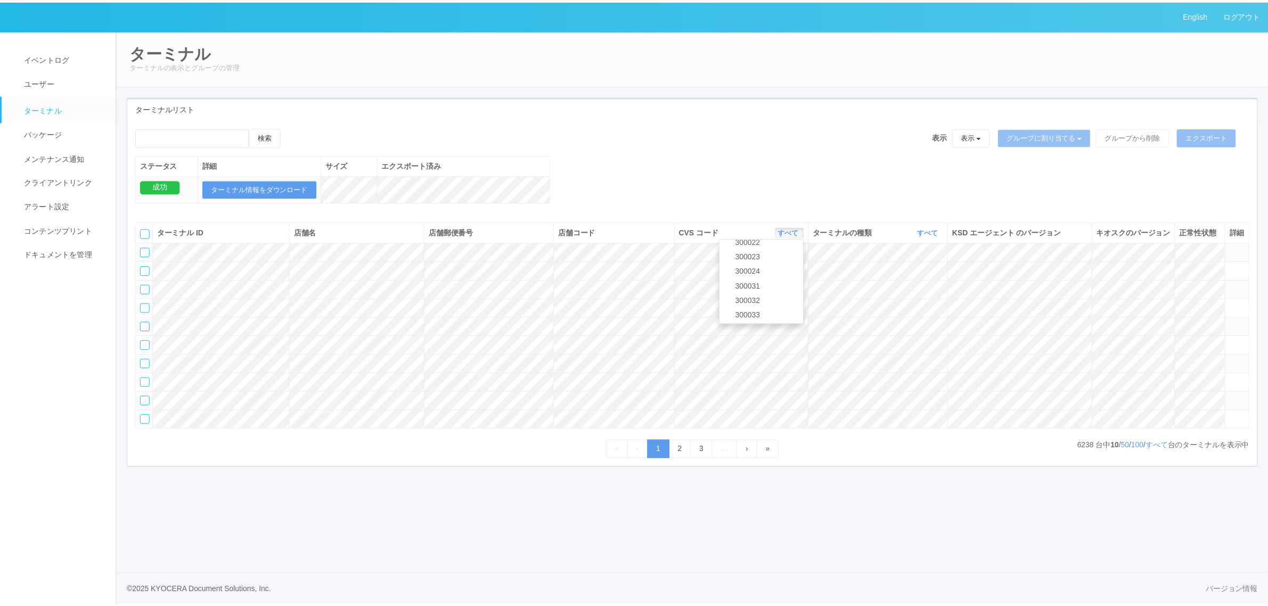
scroll to position [363, 0]
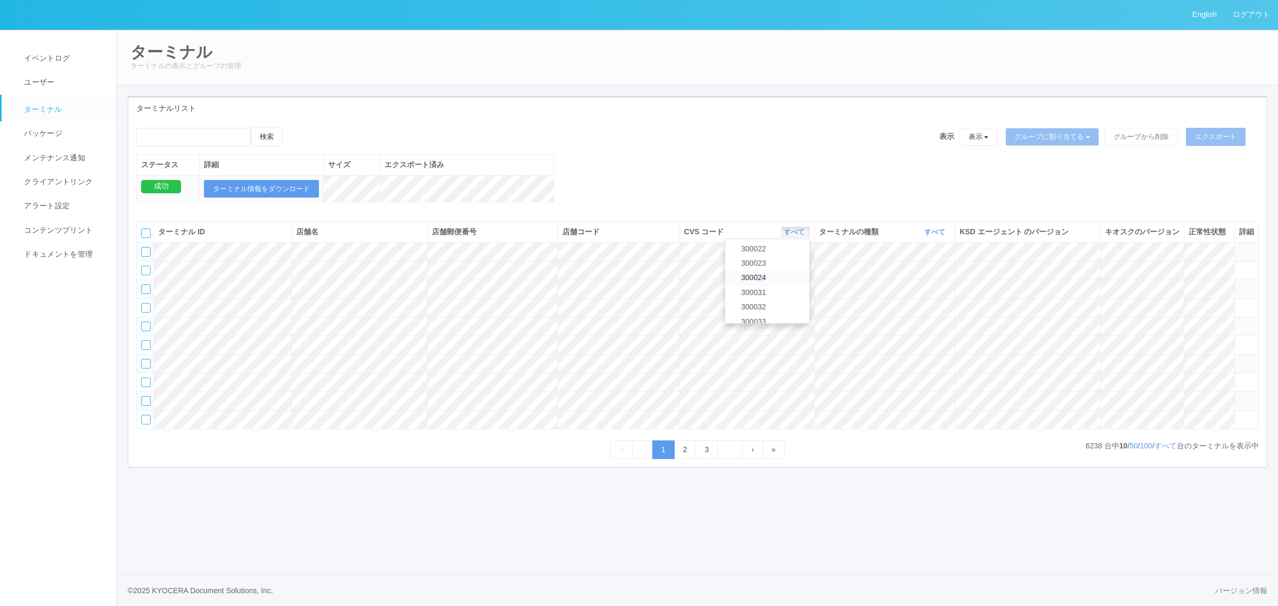
click at [760, 282] on span "300024" at bounding box center [751, 277] width 30 height 9
click at [1164, 450] on link "すべて" at bounding box center [1165, 445] width 22 height 9
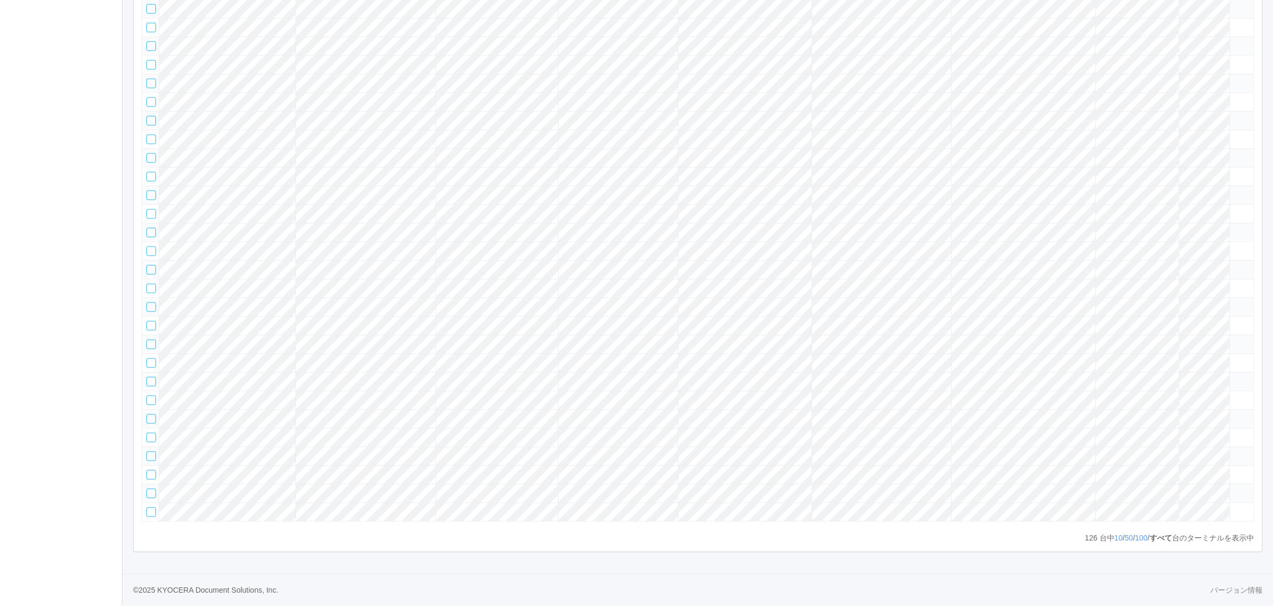
scroll to position [2735, 0]
click at [1176, 372] on tr at bounding box center [693, 381] width 1112 height 19
click at [1229, 377] on icon at bounding box center [1229, 377] width 0 height 0
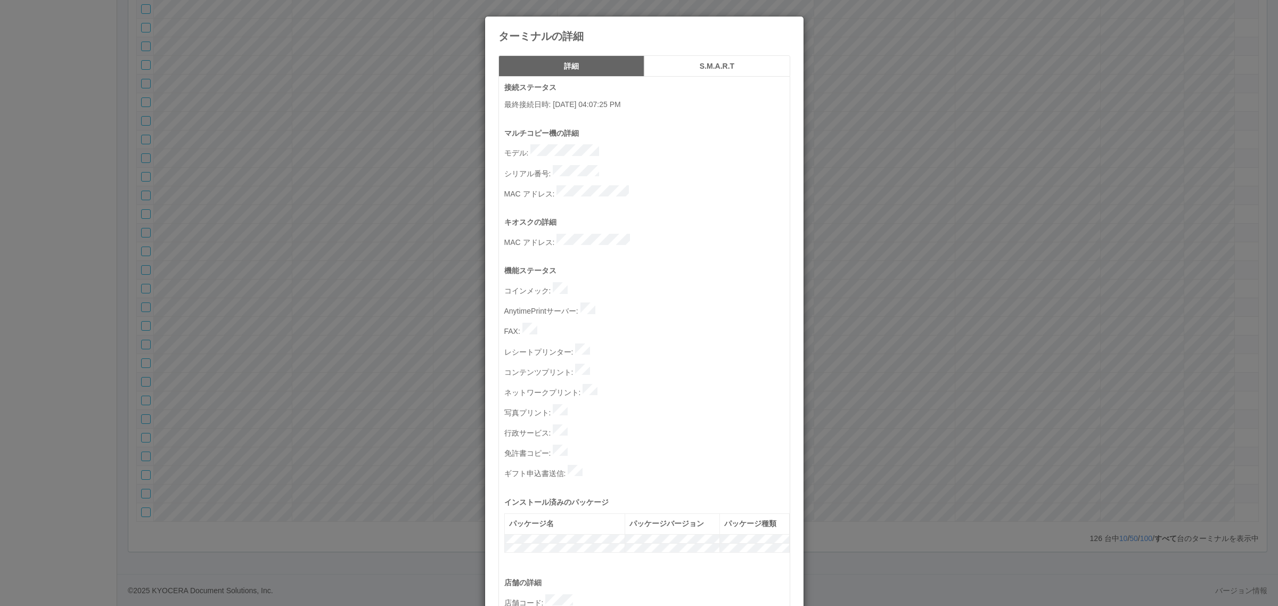
scroll to position [329, 0]
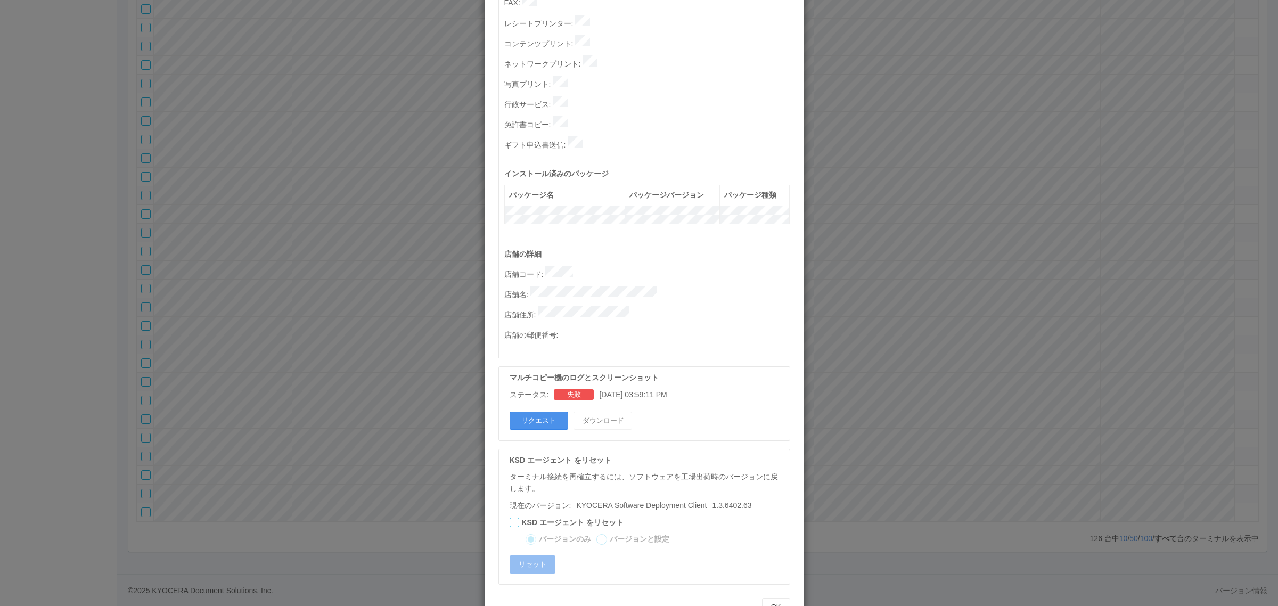
click at [528, 412] on button "リクエスト" at bounding box center [539, 421] width 59 height 18
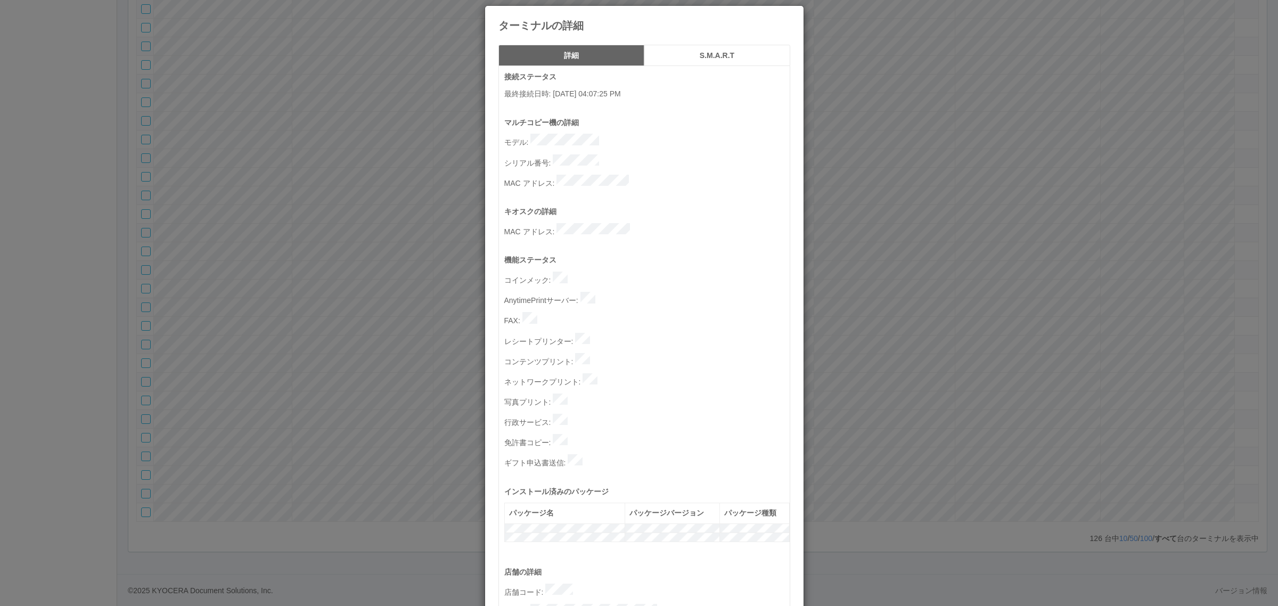
scroll to position [0, 0]
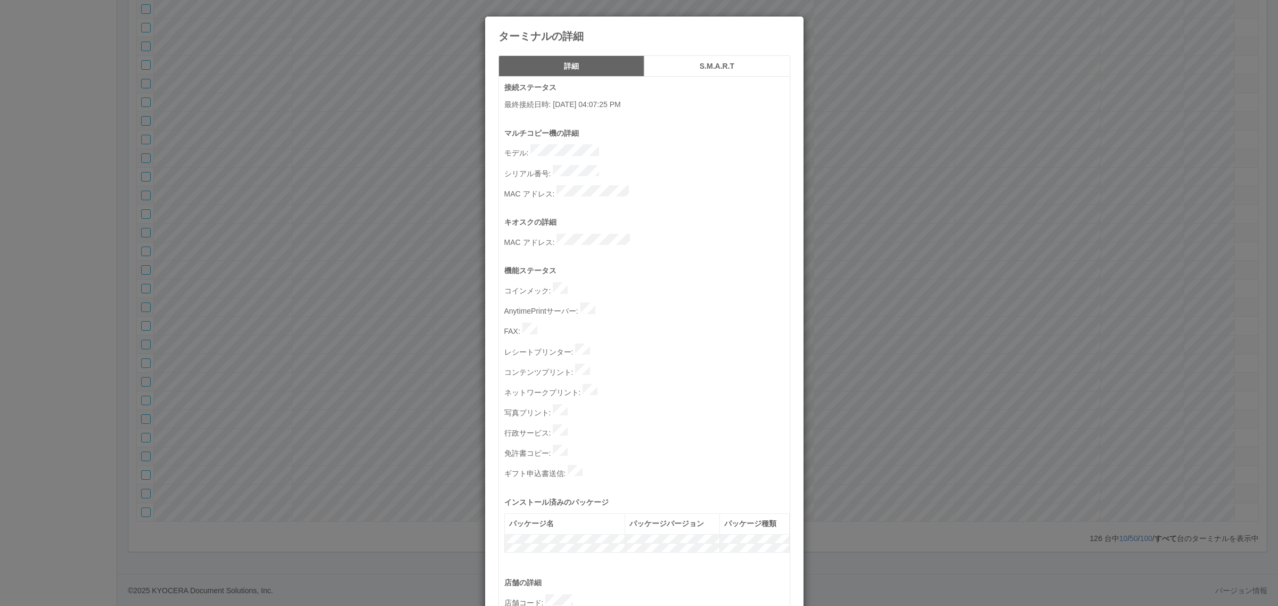
drag, startPoint x: 456, startPoint y: 327, endPoint x: 442, endPoint y: 323, distance: 14.0
click at [454, 327] on div "ターミナルの詳細 詳細 S.M.A.R.T 接続ステータス 最終接続日時 : 10/01/2025 04:07:25 PM マルチコピー機の詳細 モデル : …" at bounding box center [639, 303] width 1278 height 606
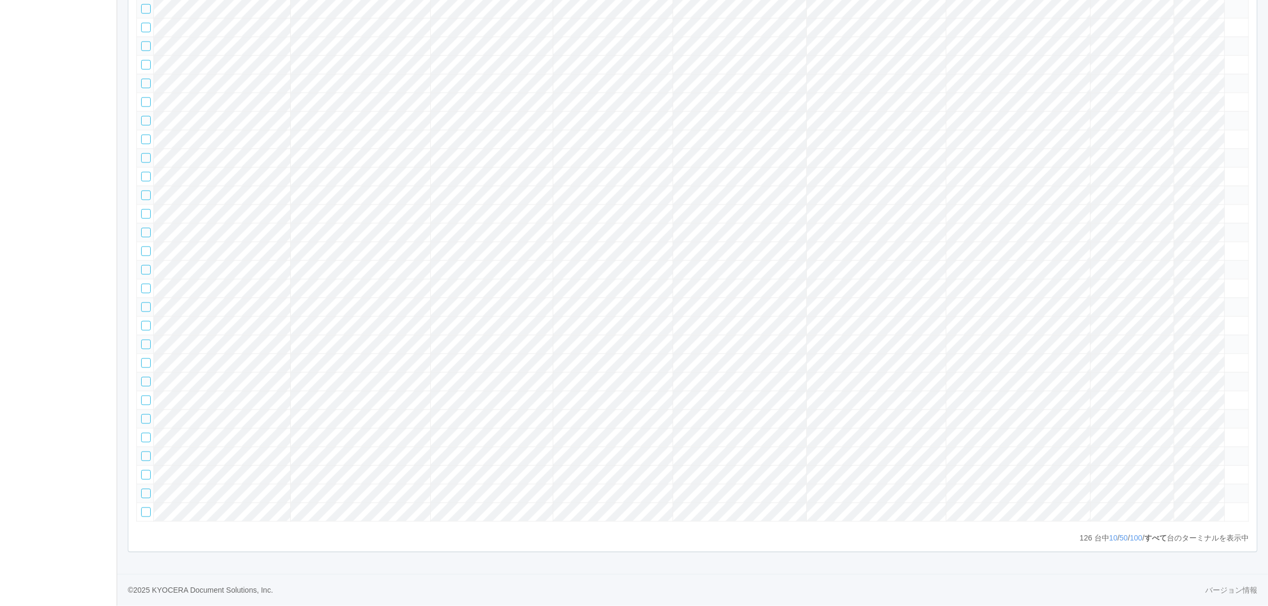
click at [1233, 372] on tr at bounding box center [693, 381] width 1112 height 19
click at [1229, 377] on icon at bounding box center [1229, 377] width 0 height 0
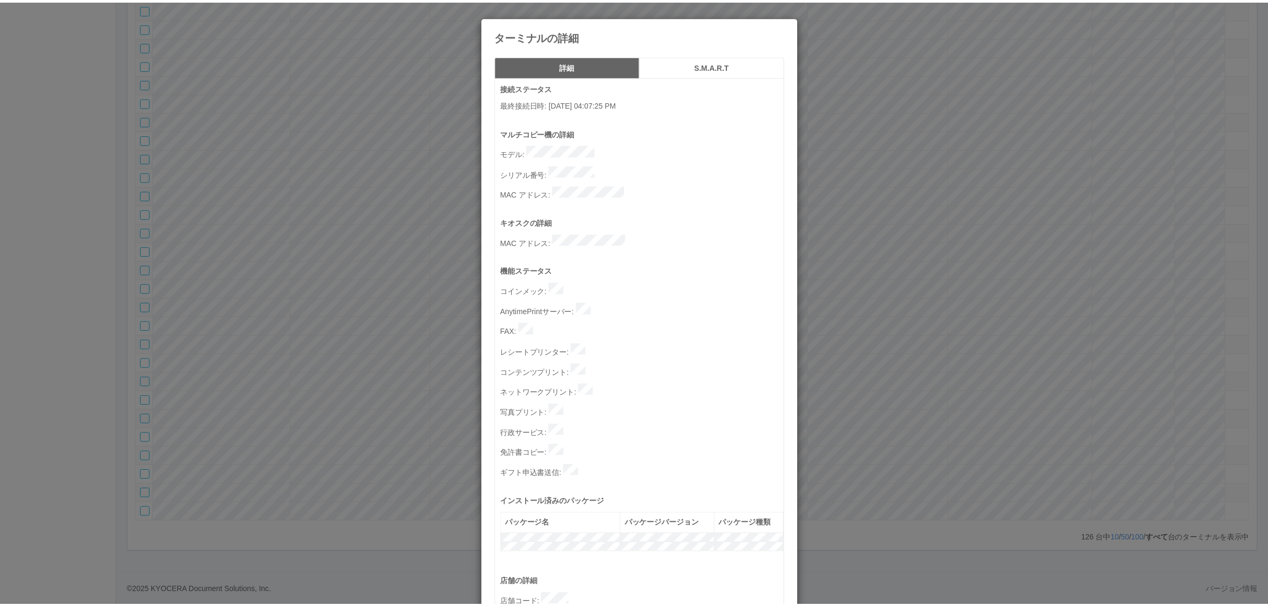
scroll to position [329, 0]
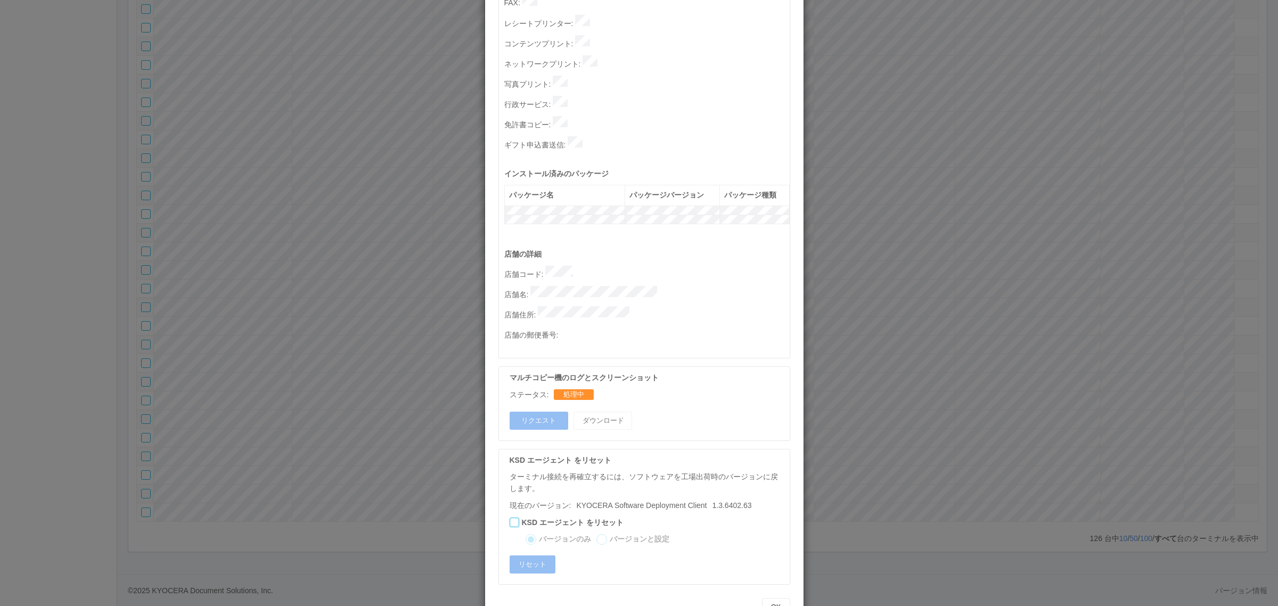
drag, startPoint x: 293, startPoint y: 349, endPoint x: 299, endPoint y: 352, distance: 6.4
click at [292, 350] on div "ターミナルの詳細 詳細 S.M.A.R.T 接続ステータス 最終接続日時 : 10/01/2025 04:07:25 PM マルチコピー機の詳細 モデル : …" at bounding box center [639, 303] width 1278 height 606
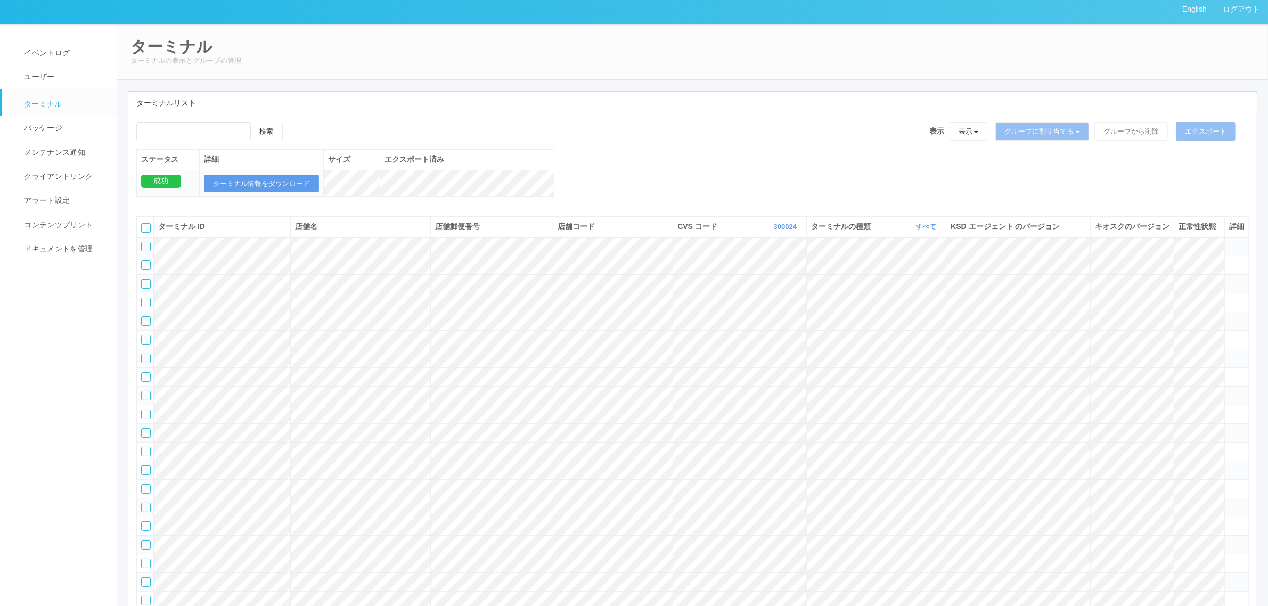
scroll to position [0, 0]
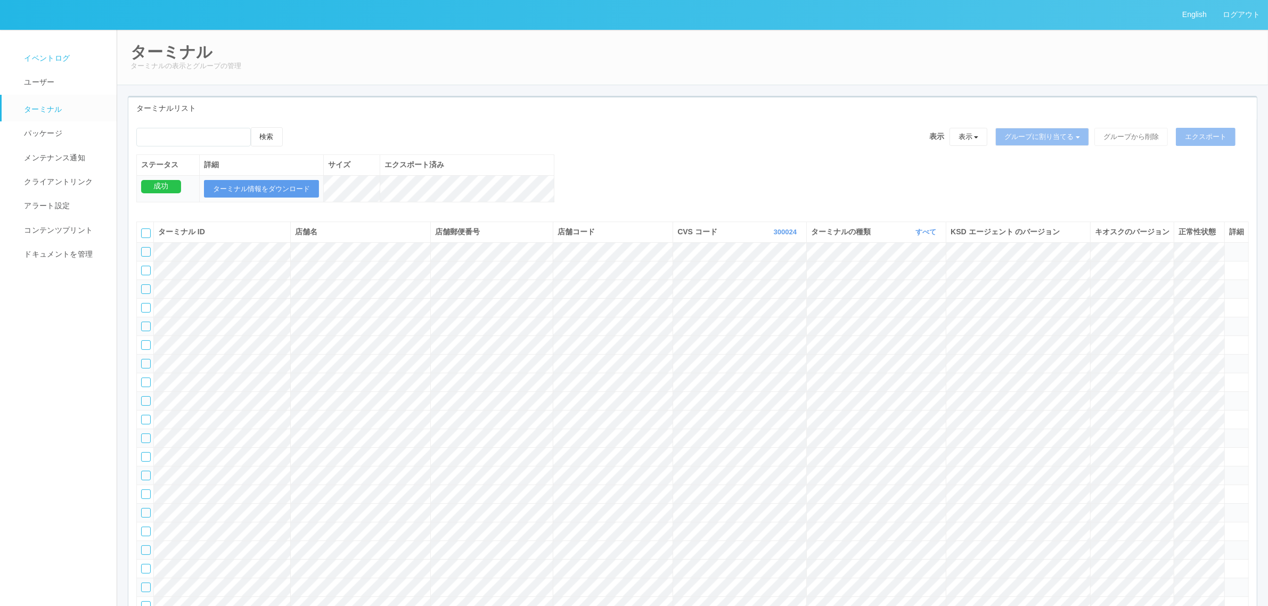
click at [50, 61] on span "イベントログ" at bounding box center [45, 58] width 48 height 9
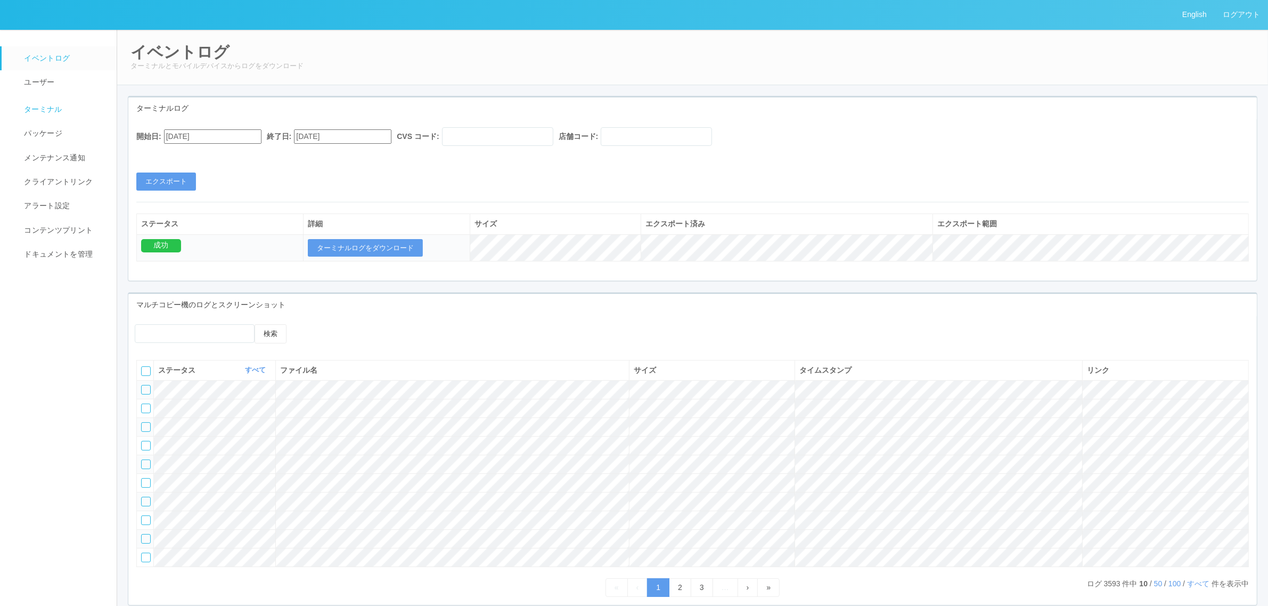
click at [61, 107] on span "ターミナル" at bounding box center [41, 109] width 41 height 9
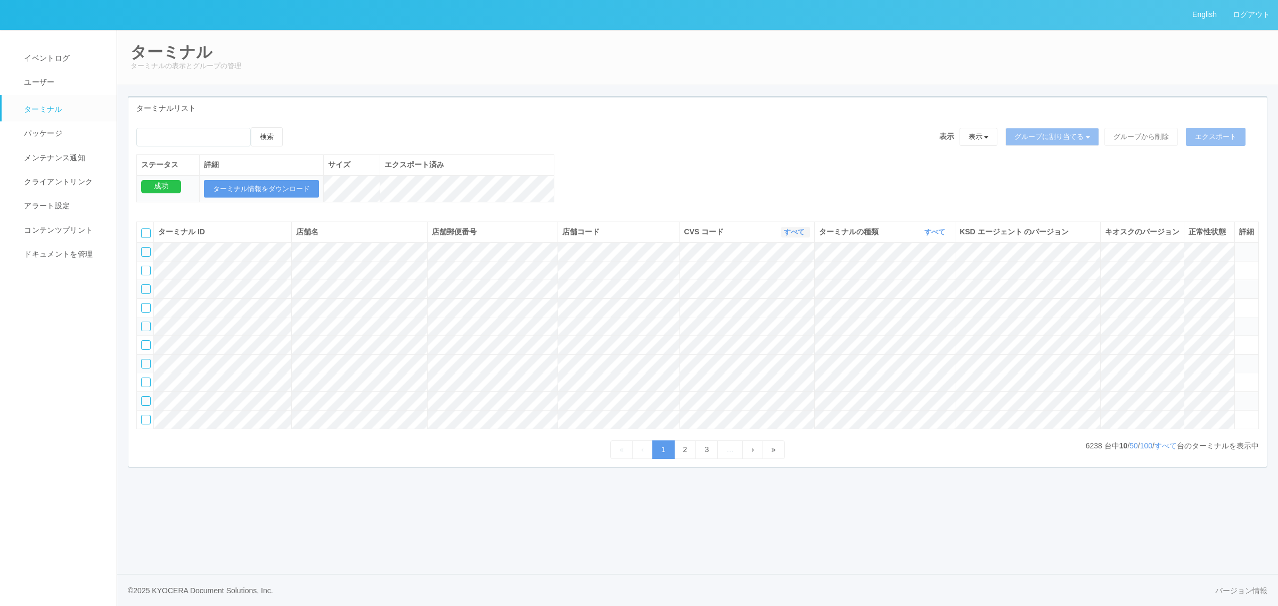
click at [784, 236] on link "すべて" at bounding box center [795, 232] width 23 height 8
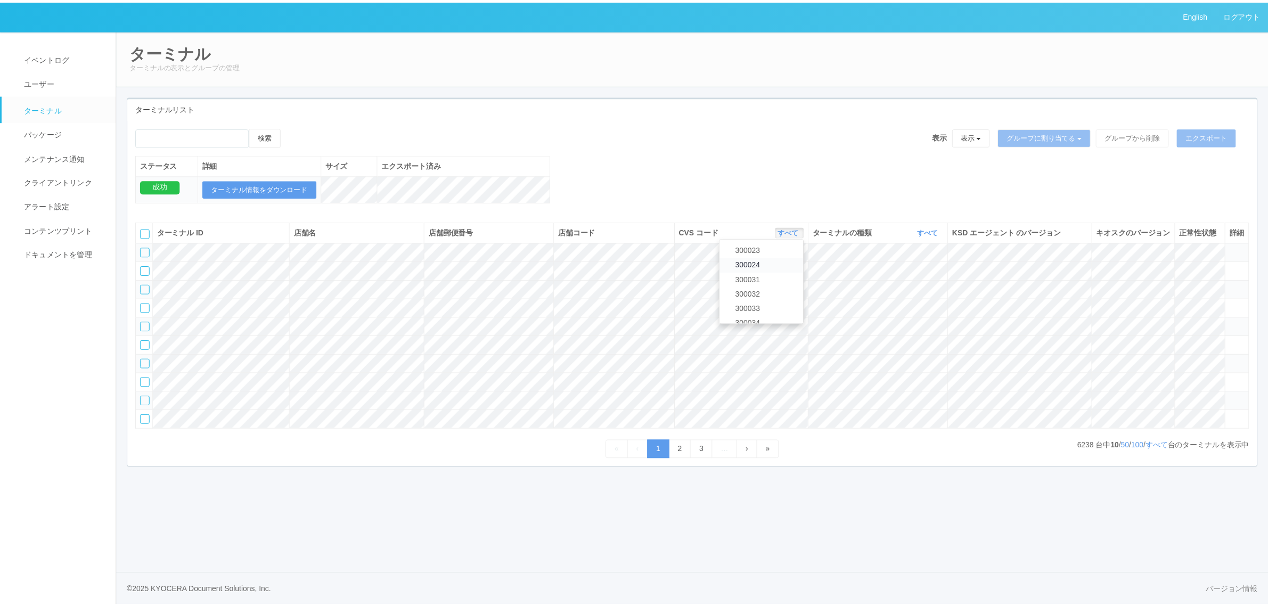
scroll to position [370, 0]
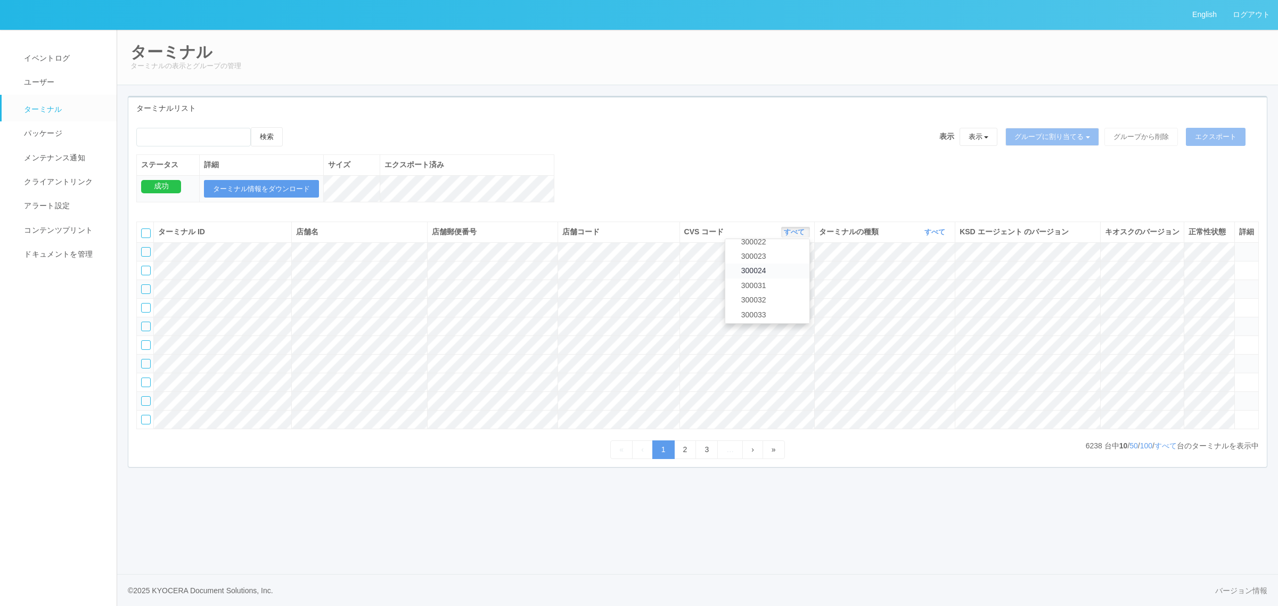
click at [770, 277] on link "300024" at bounding box center [767, 271] width 84 height 14
drag, startPoint x: 929, startPoint y: 241, endPoint x: 927, endPoint y: 247, distance: 5.7
click at [929, 236] on link "すべて" at bounding box center [935, 232] width 23 height 8
click at [917, 284] on link "キオスク" at bounding box center [908, 276] width 84 height 14
click at [1162, 450] on link "すべて" at bounding box center [1165, 445] width 22 height 9
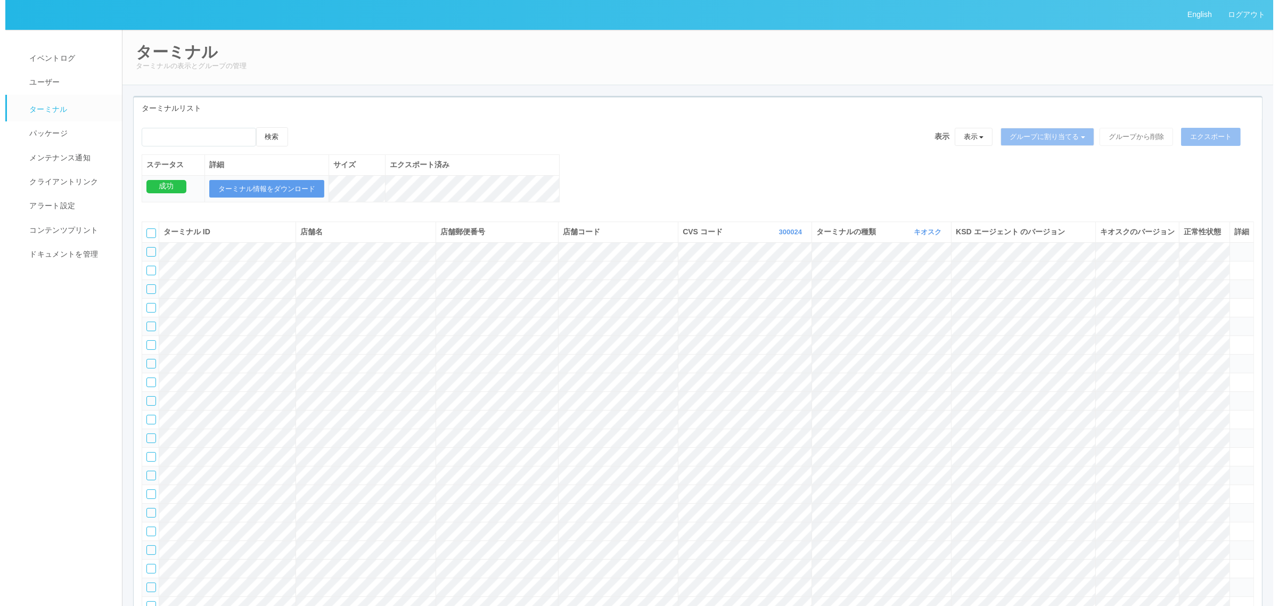
scroll to position [1591, 0]
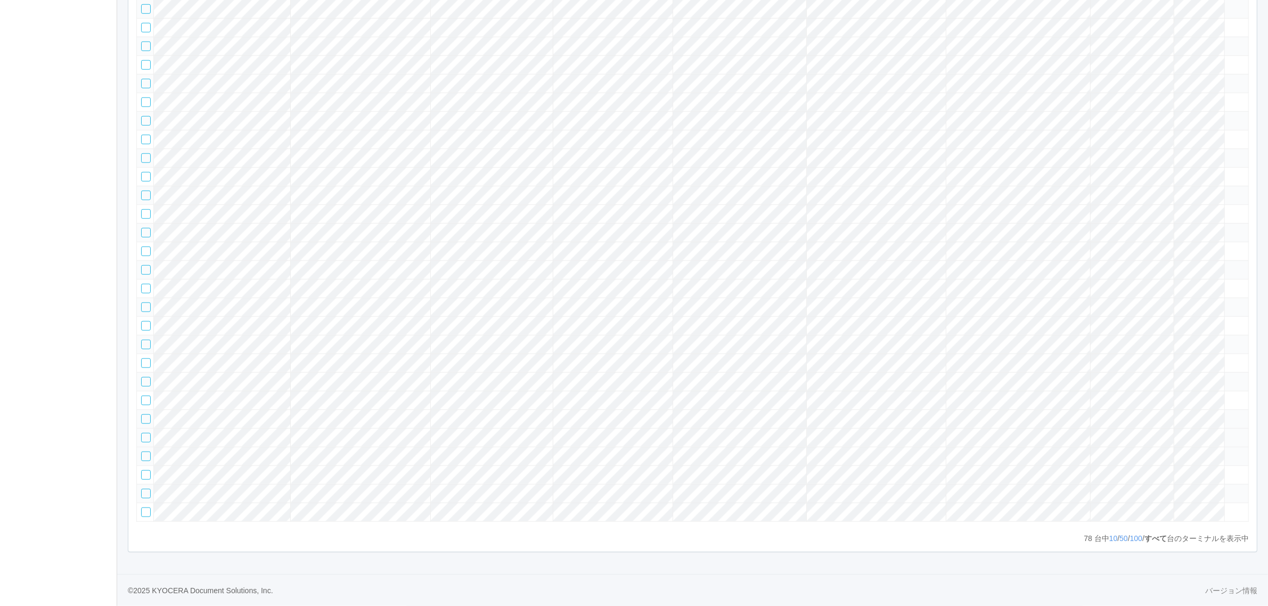
click at [1229, 433] on icon at bounding box center [1229, 433] width 0 height 0
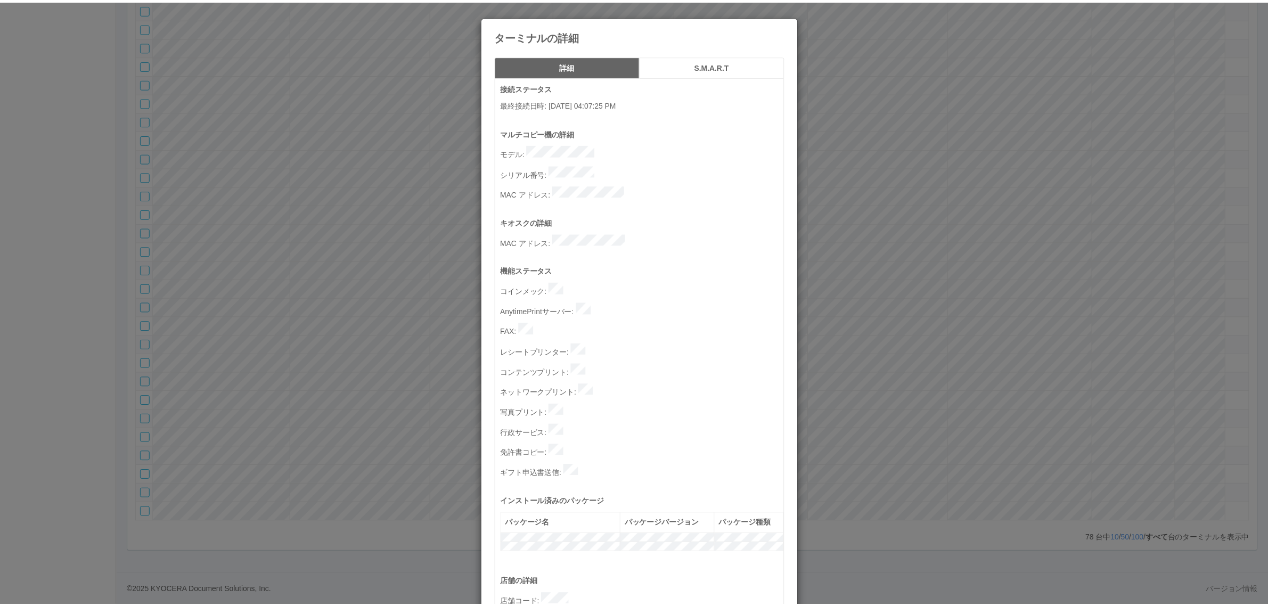
scroll to position [329, 0]
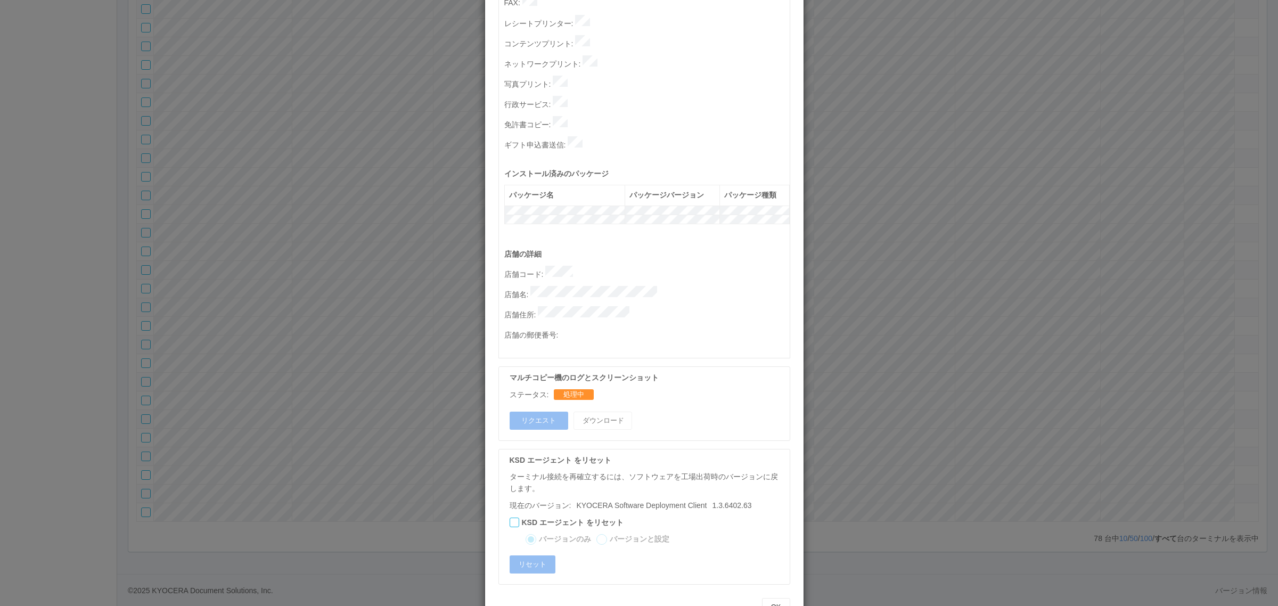
click at [915, 397] on div "ターミナルの詳細 詳細 S.M.A.R.T 接続ステータス 最終接続日時 : 10/01/2025 04:07:25 PM マルチコピー機の詳細 モデル : …" at bounding box center [639, 303] width 1278 height 606
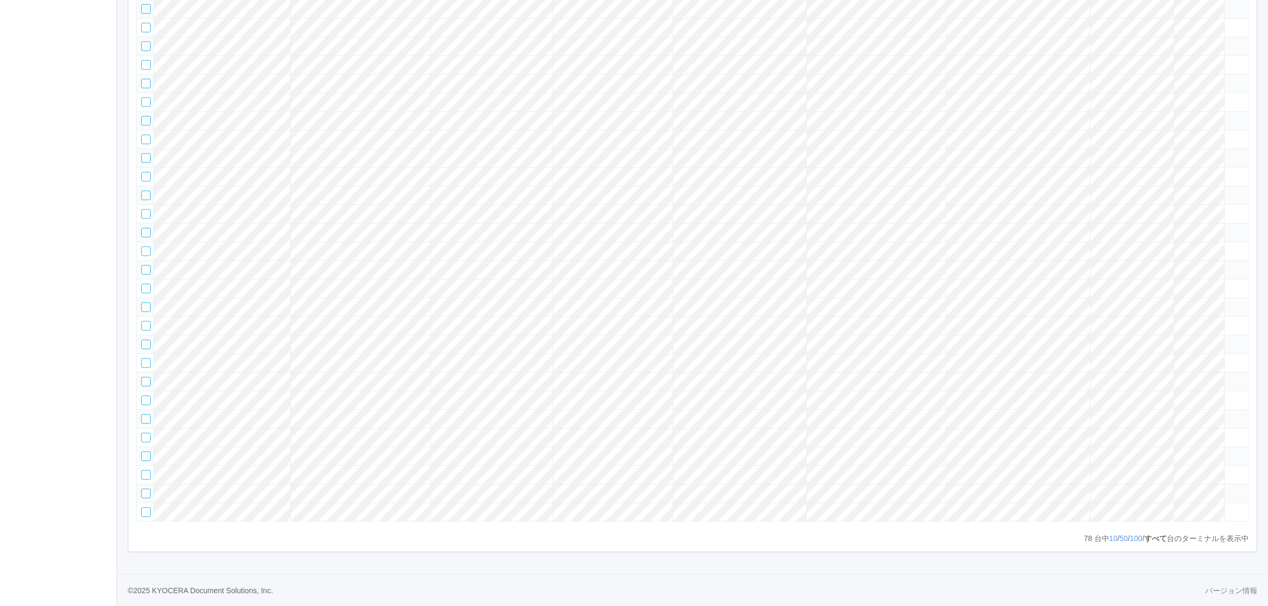
scroll to position [0, 0]
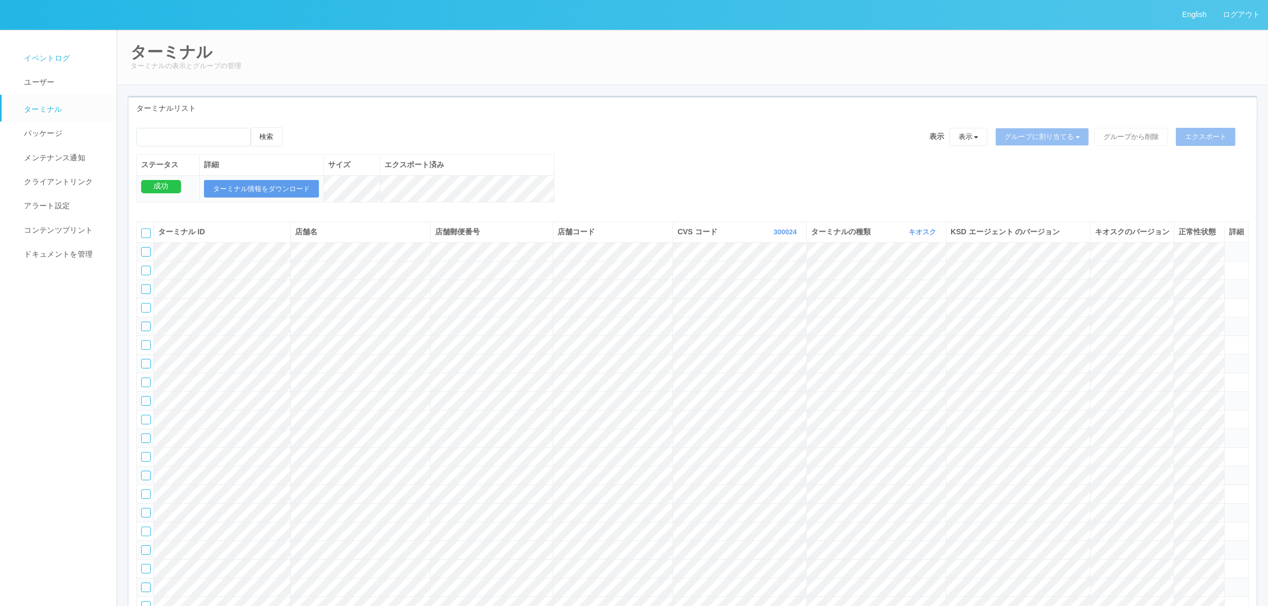
click at [75, 56] on link "イベントログ" at bounding box center [64, 58] width 125 height 24
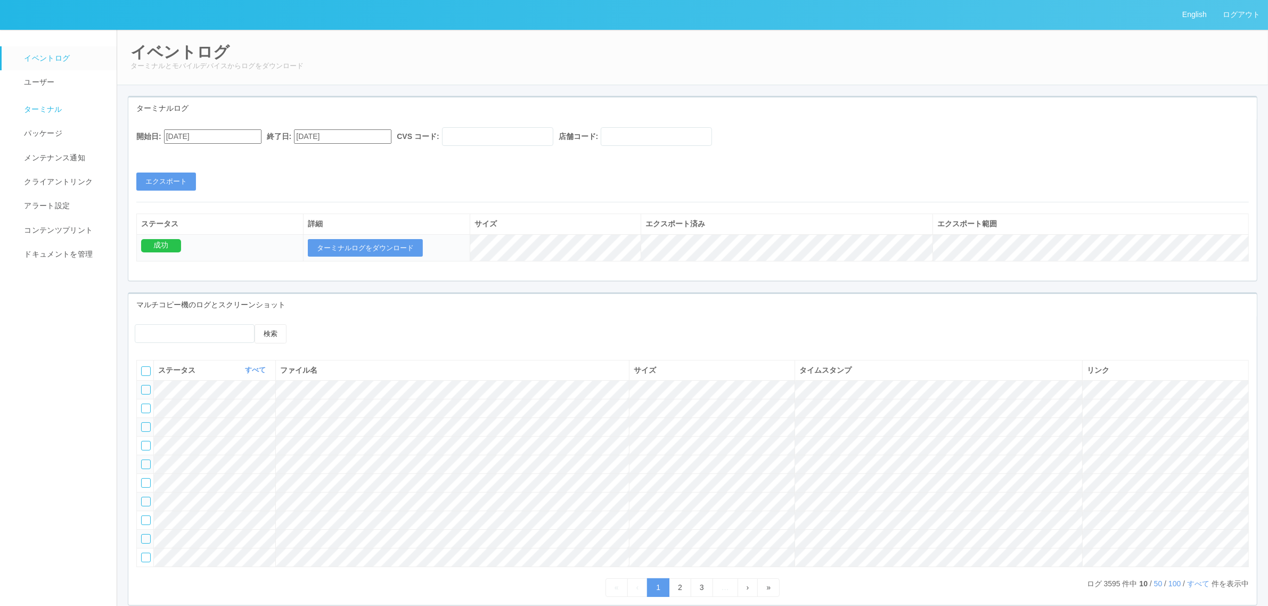
click at [65, 102] on link "ターミナル" at bounding box center [64, 108] width 125 height 27
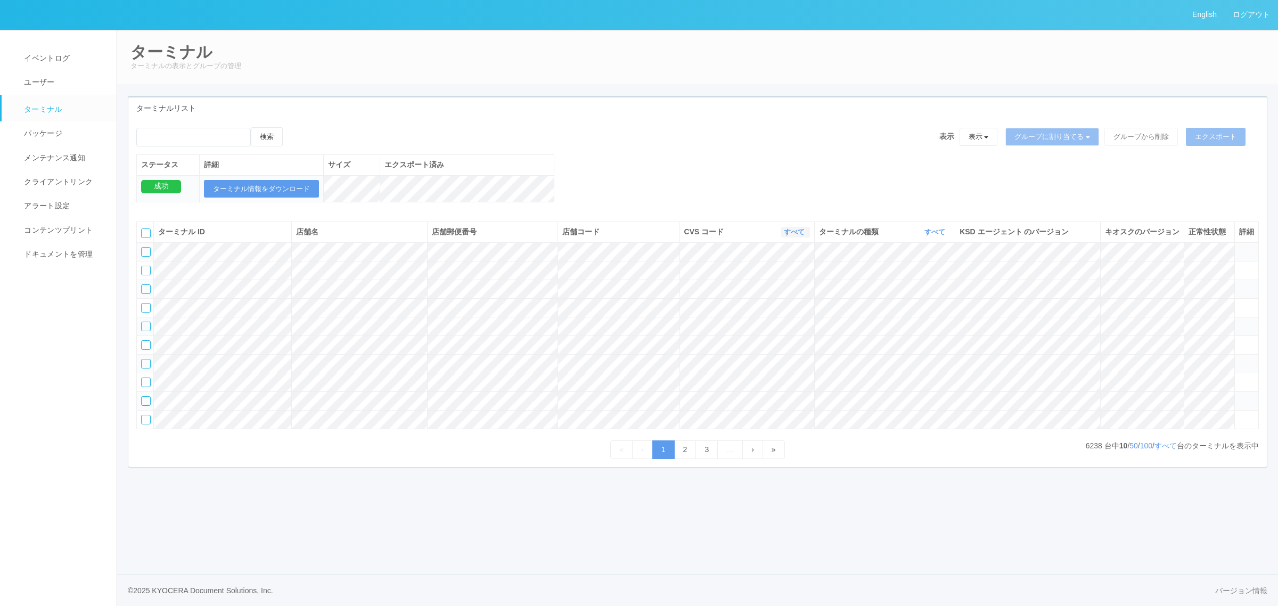
click at [794, 236] on link "すべて" at bounding box center [795, 232] width 23 height 8
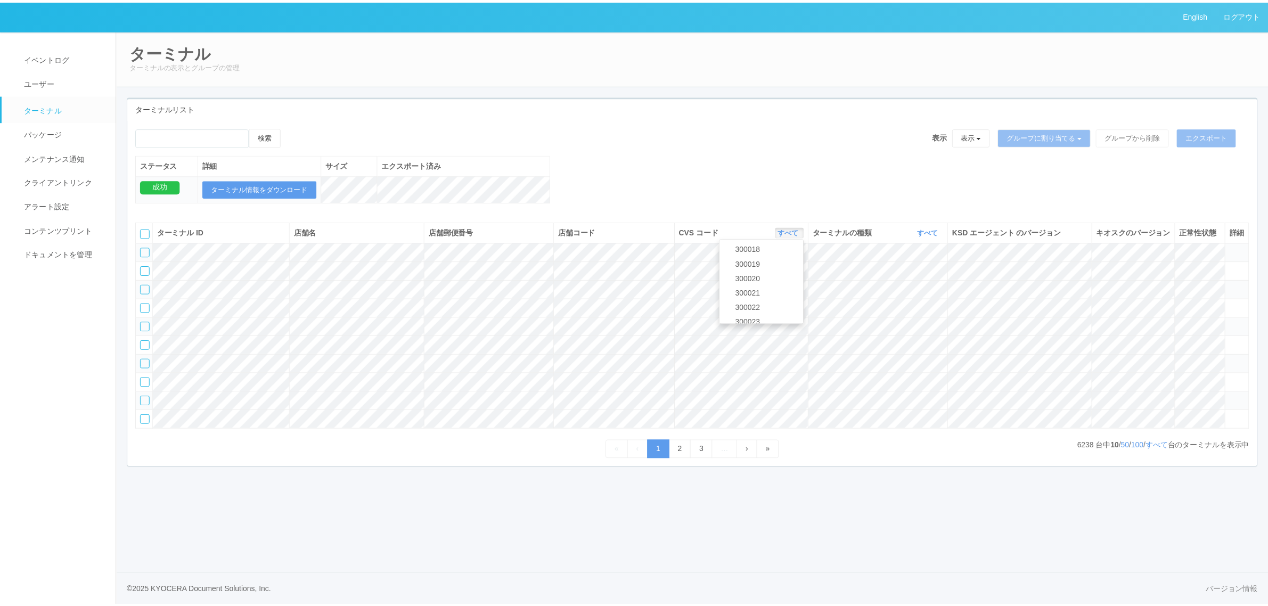
scroll to position [344, 0]
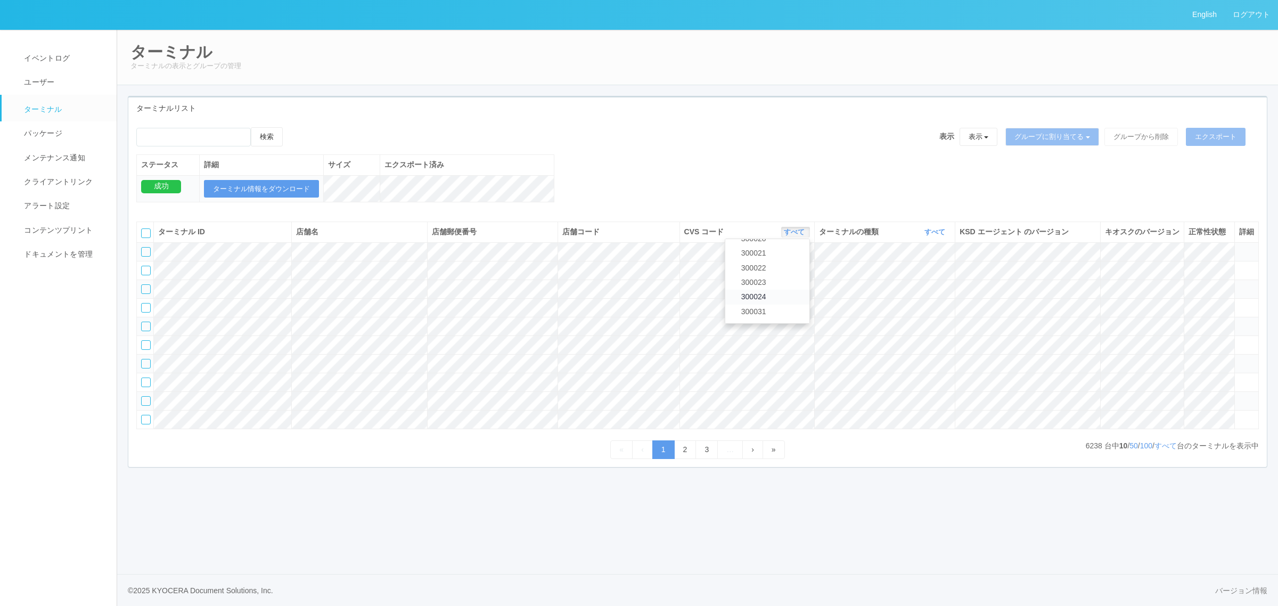
click at [789, 304] on link "300024" at bounding box center [767, 297] width 84 height 14
click at [939, 236] on link "すべて" at bounding box center [935, 232] width 23 height 8
click at [924, 284] on link "キオスク" at bounding box center [908, 276] width 84 height 14
click at [1154, 450] on link "すべて" at bounding box center [1165, 445] width 22 height 9
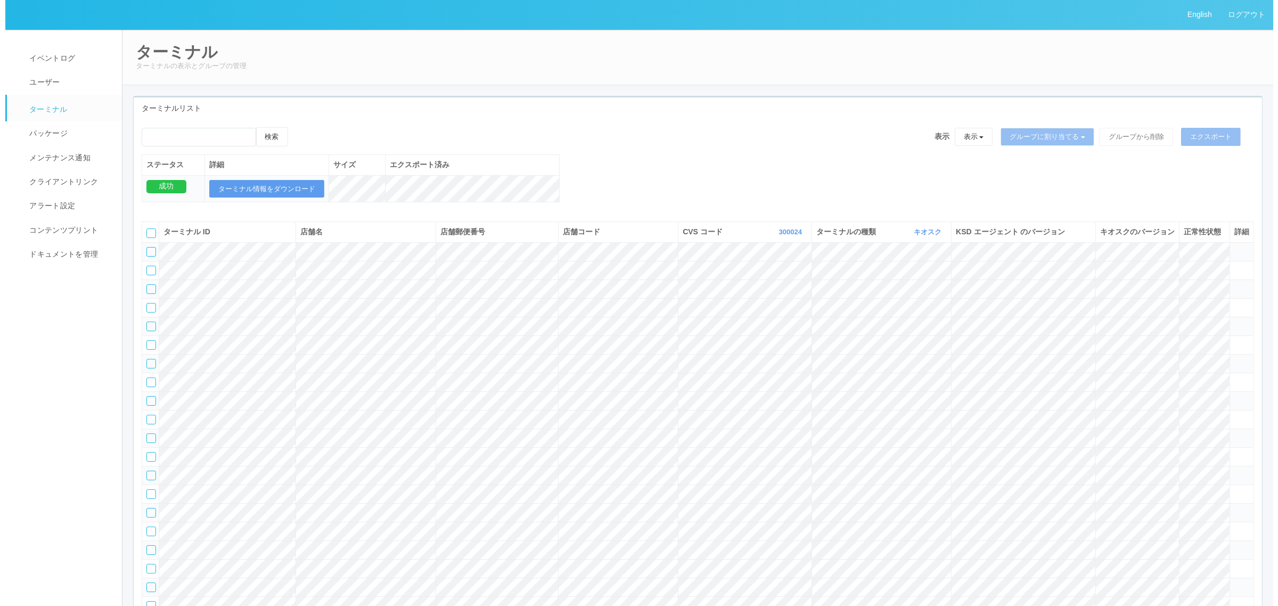
scroll to position [1591, 0]
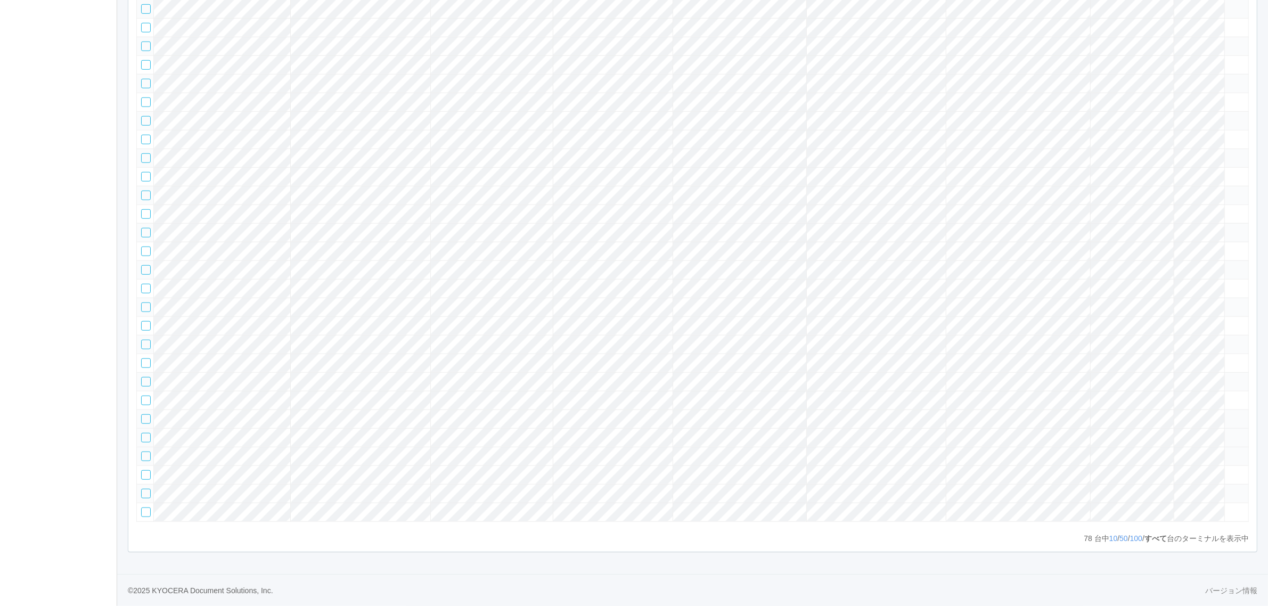
drag, startPoint x: 1234, startPoint y: 411, endPoint x: 1228, endPoint y: 411, distance: 5.9
click at [1229, 433] on icon at bounding box center [1229, 433] width 0 height 0
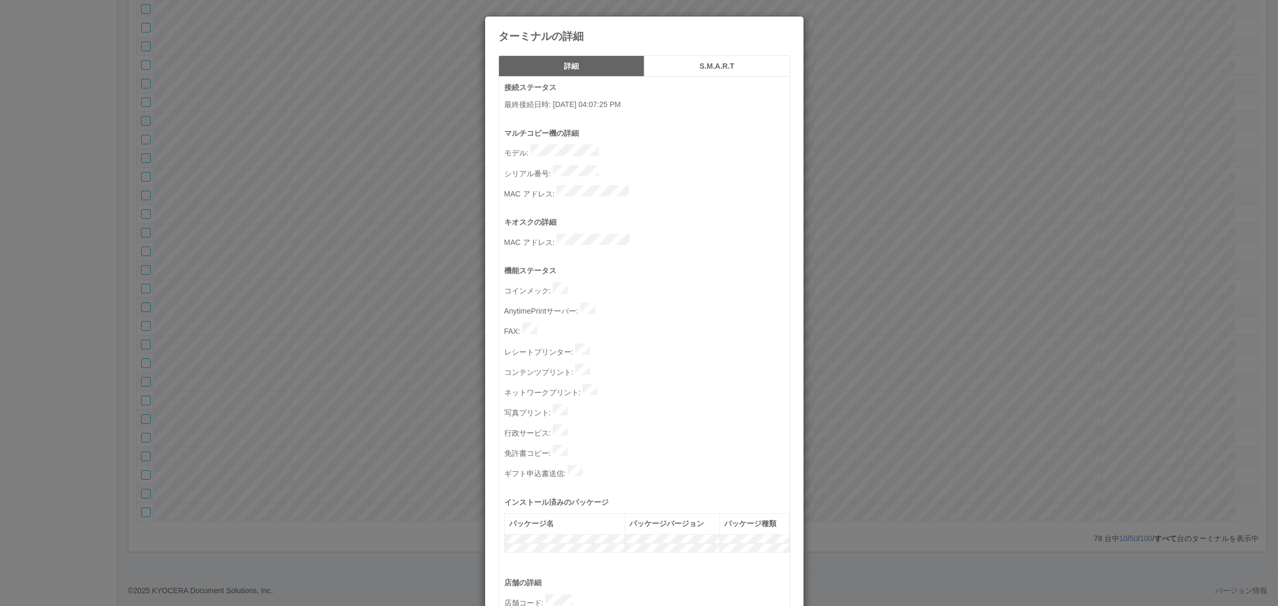
scroll to position [329, 0]
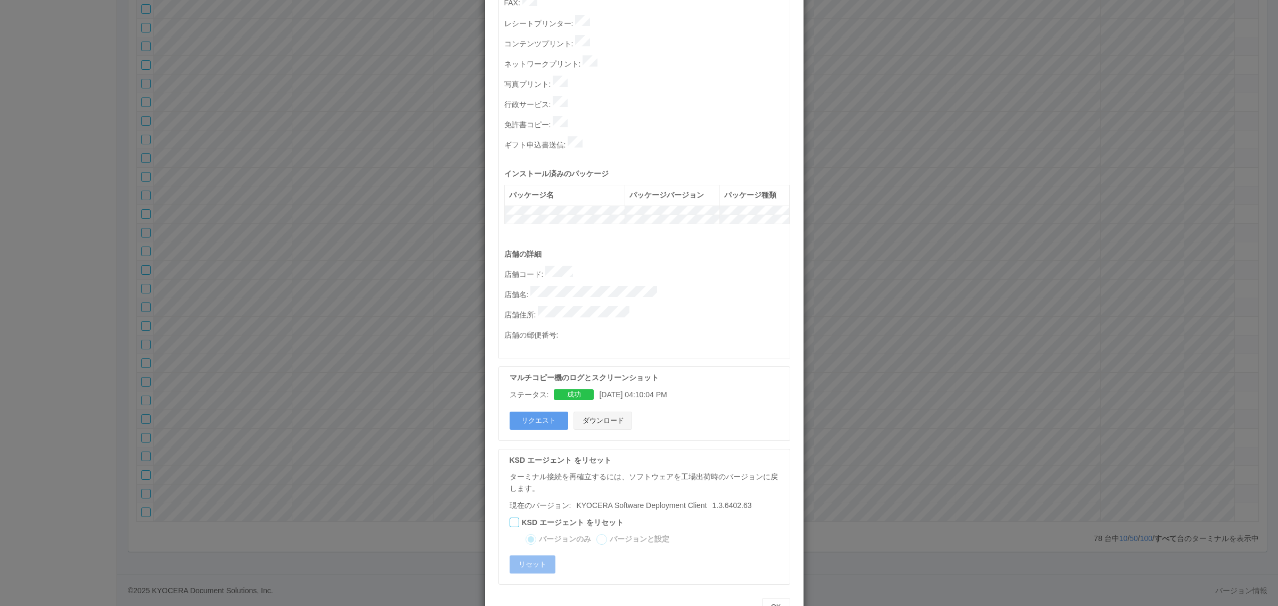
click at [608, 412] on button "ダウンロード" at bounding box center [602, 421] width 59 height 18
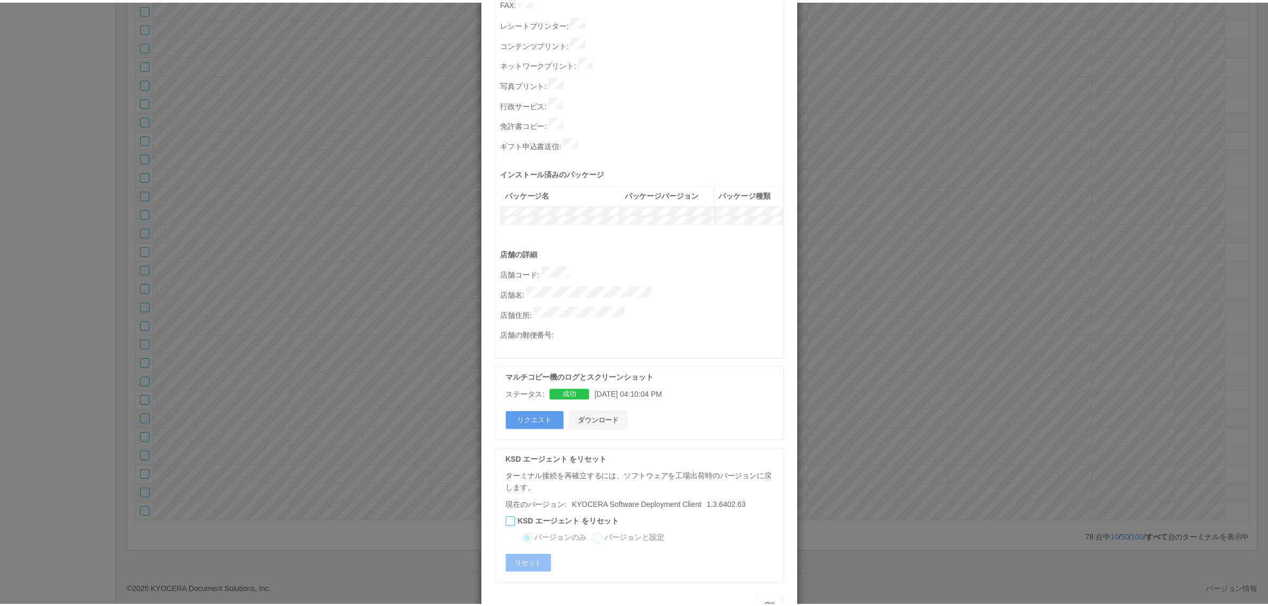
scroll to position [0, 0]
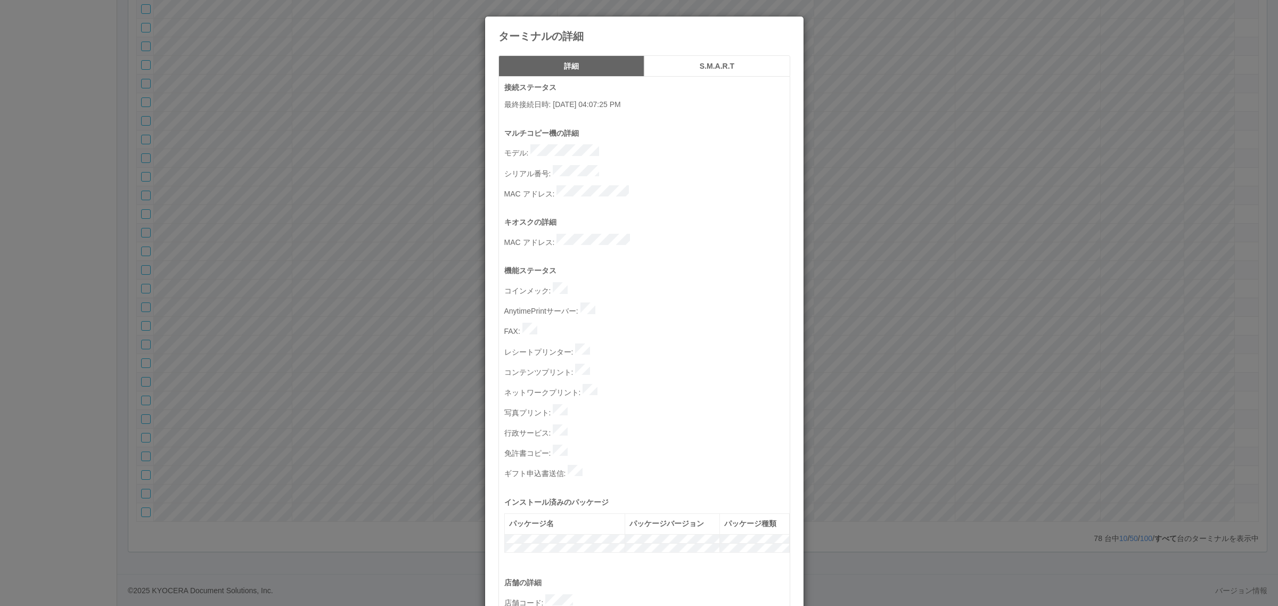
drag, startPoint x: 383, startPoint y: 315, endPoint x: 376, endPoint y: 331, distance: 17.4
click at [382, 316] on div "ターミナルの詳細 詳細 S.M.A.R.T 接続ステータス 最終接続日時 : [DATE] 04:07:25 PM マルチコピー機の詳細 モデル : シリアル…" at bounding box center [639, 303] width 1278 height 606
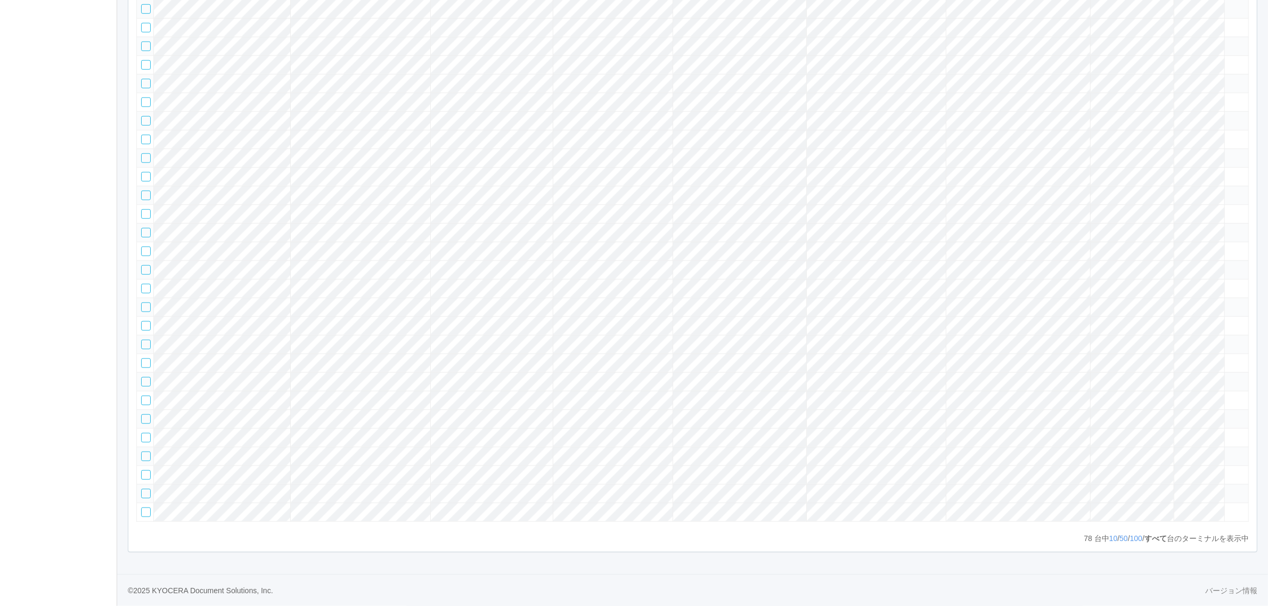
click at [448, 428] on tr at bounding box center [693, 437] width 1112 height 19
